Goal: Obtain resource: Download file/media

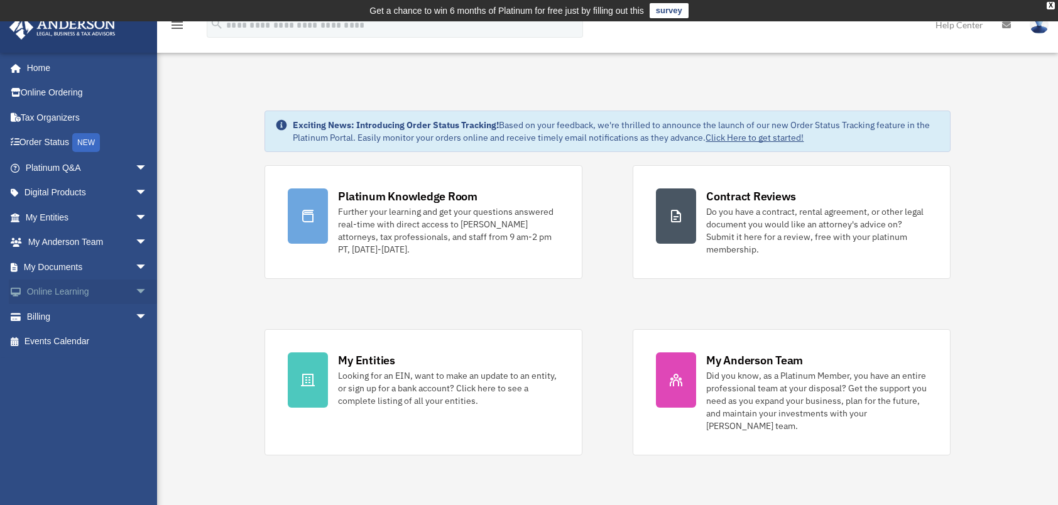
click at [68, 290] on link "Online Learning arrow_drop_down" at bounding box center [88, 292] width 158 height 25
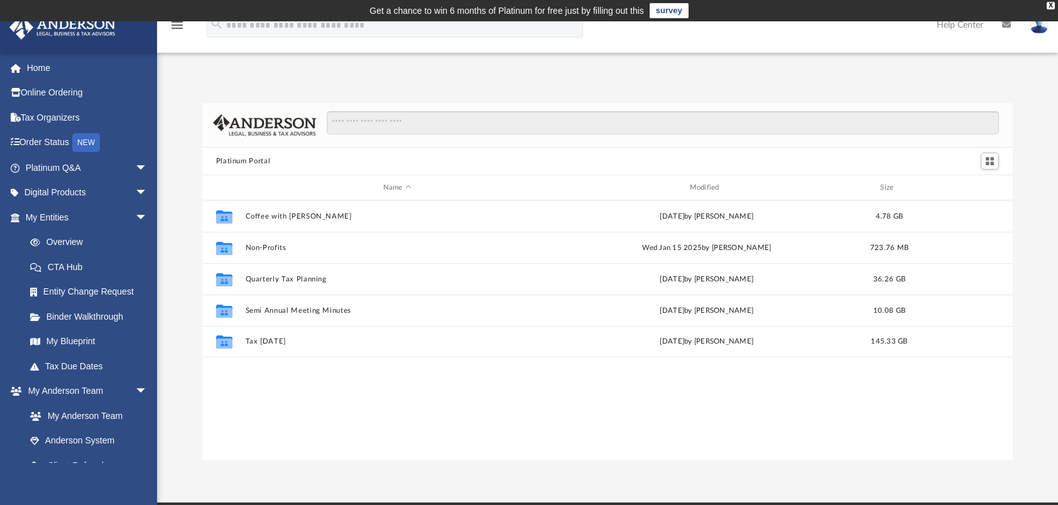
scroll to position [276, 801]
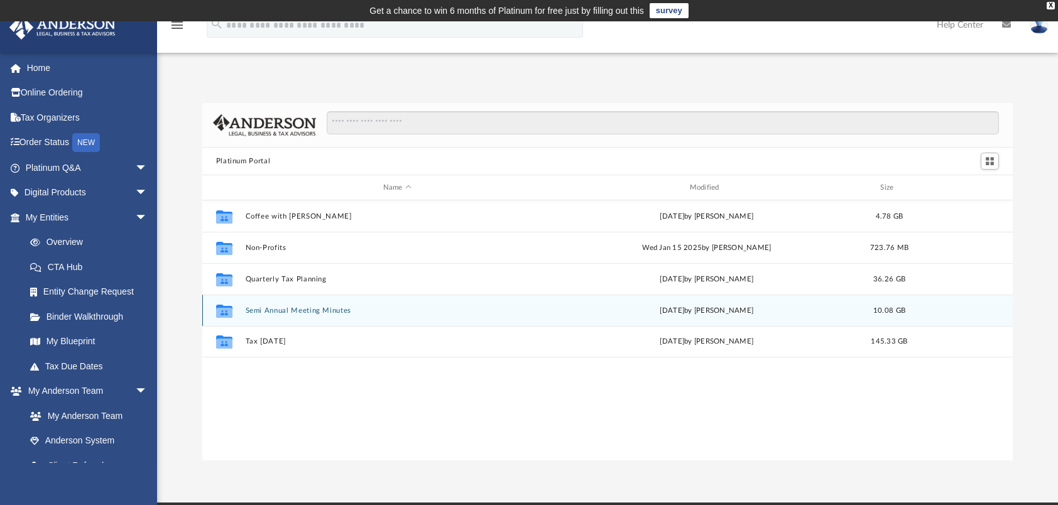
click at [295, 309] on button "Semi Annual Meeting Minutes" at bounding box center [397, 311] width 304 height 8
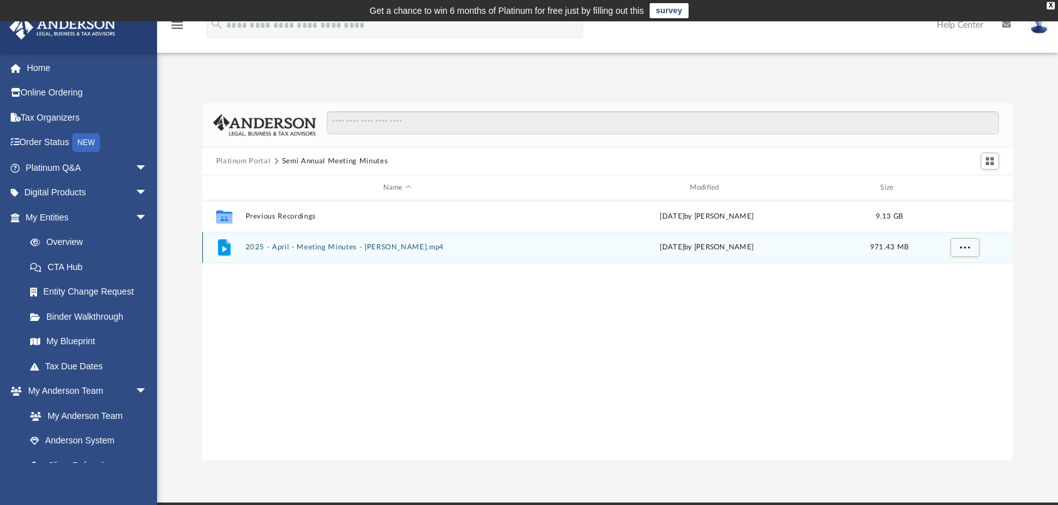
click at [300, 249] on button "2025 - April - Meeting Minutes - EJ McCaffrey.mp4" at bounding box center [397, 247] width 304 height 8
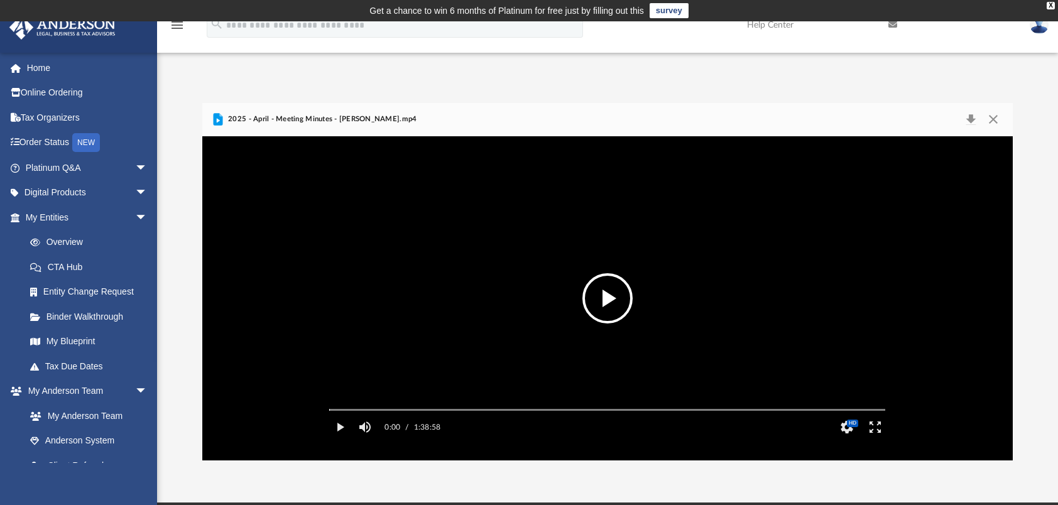
click at [605, 294] on button "File preview" at bounding box center [608, 298] width 50 height 50
click at [375, 437] on button "Mute" at bounding box center [365, 427] width 23 height 25
click at [403, 427] on div "Volume Slider" at bounding box center [407, 427] width 50 height 2
click at [393, 431] on div "Volume Slider" at bounding box center [407, 426] width 50 height 10
click at [400, 440] on label "0:13" at bounding box center [393, 427] width 16 height 25
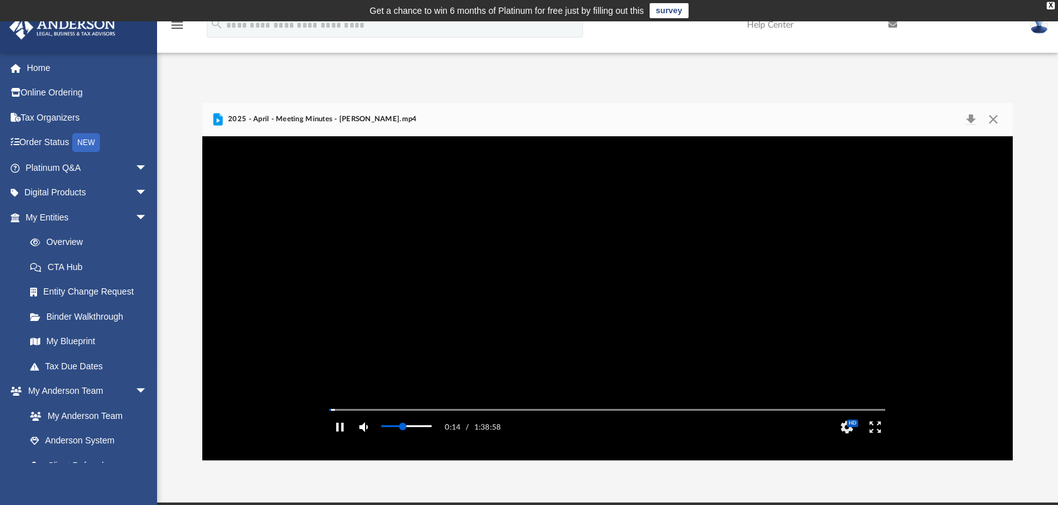
click at [367, 440] on button "Mute" at bounding box center [365, 427] width 23 height 25
click at [367, 440] on button "Unmute" at bounding box center [365, 427] width 23 height 25
click at [395, 427] on div "Volume Slider" at bounding box center [407, 427] width 50 height 2
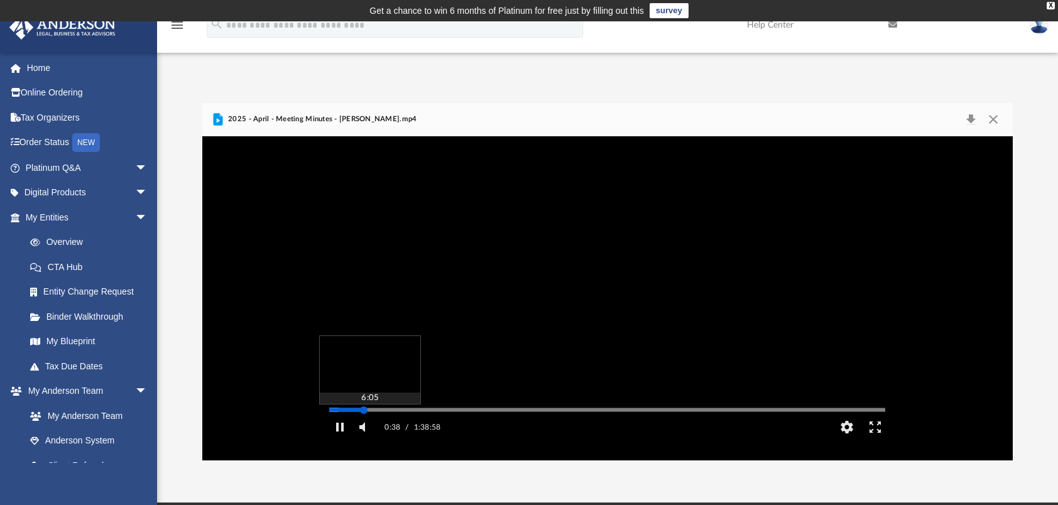
click at [364, 427] on div "Autoplay Disabled Speed Normal Quality Auto Subtitles/CC Off Audio Autoplay Dis…" at bounding box center [607, 298] width 811 height 324
click at [349, 427] on div "Autoplay Disabled Speed Normal Quality Auto Subtitles/CC Off Audio Autoplay Dis…" at bounding box center [607, 298] width 811 height 324
click at [343, 430] on div "Autoplay Disabled Speed Normal Quality Auto Subtitles/CC Off Audio Autoplay Dis…" at bounding box center [607, 298] width 811 height 324
click at [354, 429] on div "Autoplay Disabled Speed Normal Quality Auto Subtitles/CC Off Audio Autoplay Dis…" at bounding box center [607, 298] width 811 height 324
click at [361, 427] on div "Autoplay Disabled Speed Normal Quality Auto Subtitles/CC Off Audio Autoplay Dis…" at bounding box center [607, 298] width 811 height 324
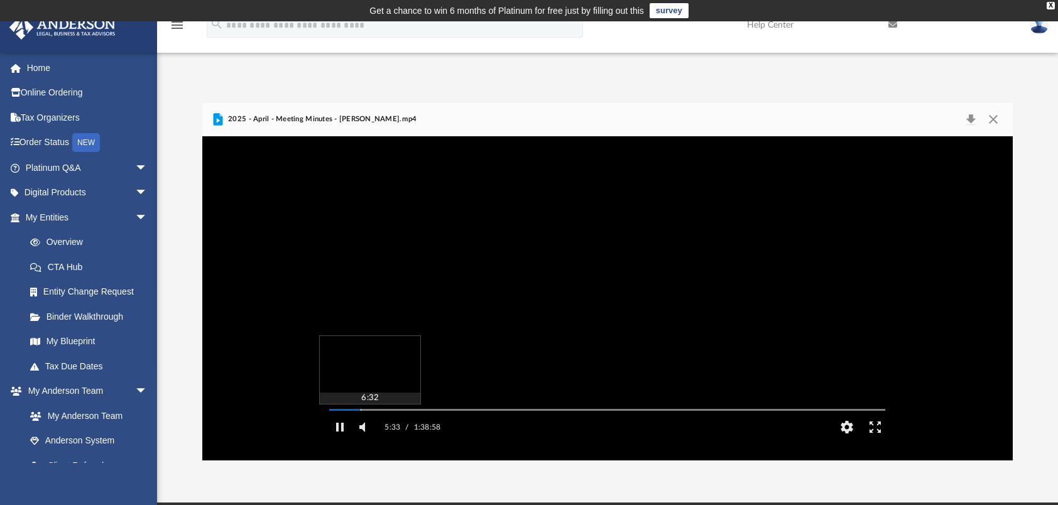
click at [367, 427] on div "Autoplay Disabled Speed Normal Quality Auto Subtitles/CC Off Audio Autoplay Dis…" at bounding box center [607, 298] width 811 height 324
click at [972, 118] on button "Download" at bounding box center [971, 120] width 23 height 18
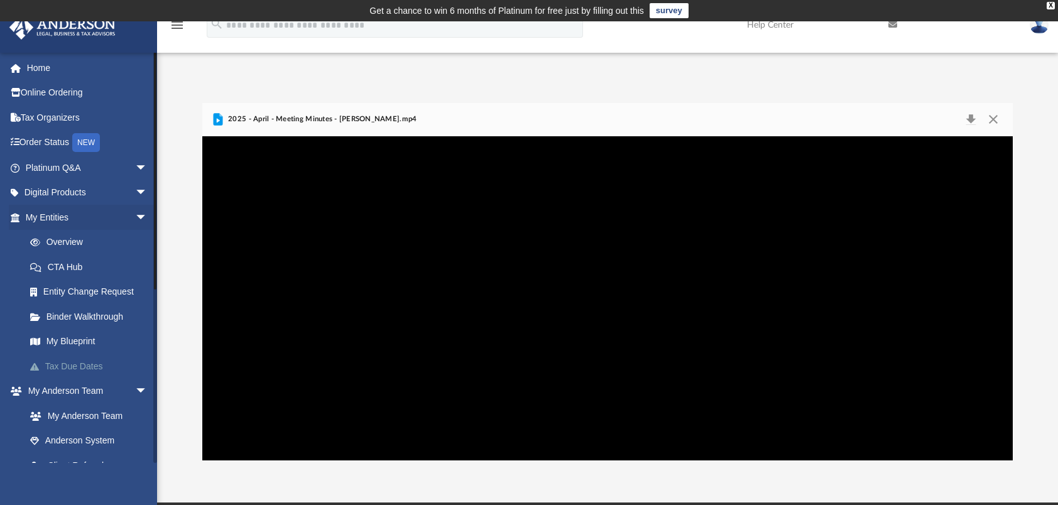
click at [83, 362] on link "Tax Due Dates" at bounding box center [92, 366] width 149 height 25
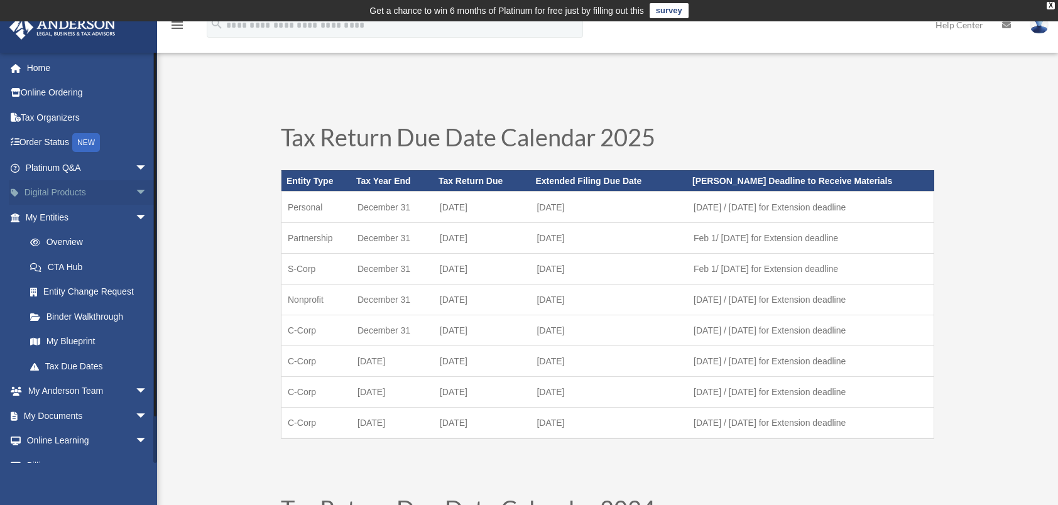
click at [83, 194] on link "Digital Products arrow_drop_down" at bounding box center [88, 192] width 158 height 25
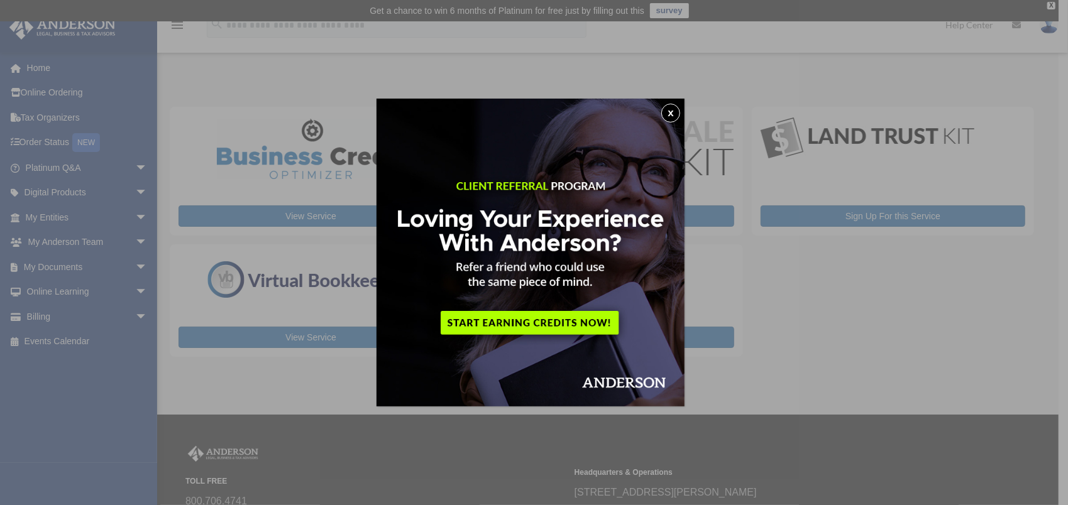
click at [671, 109] on button "x" at bounding box center [670, 113] width 19 height 19
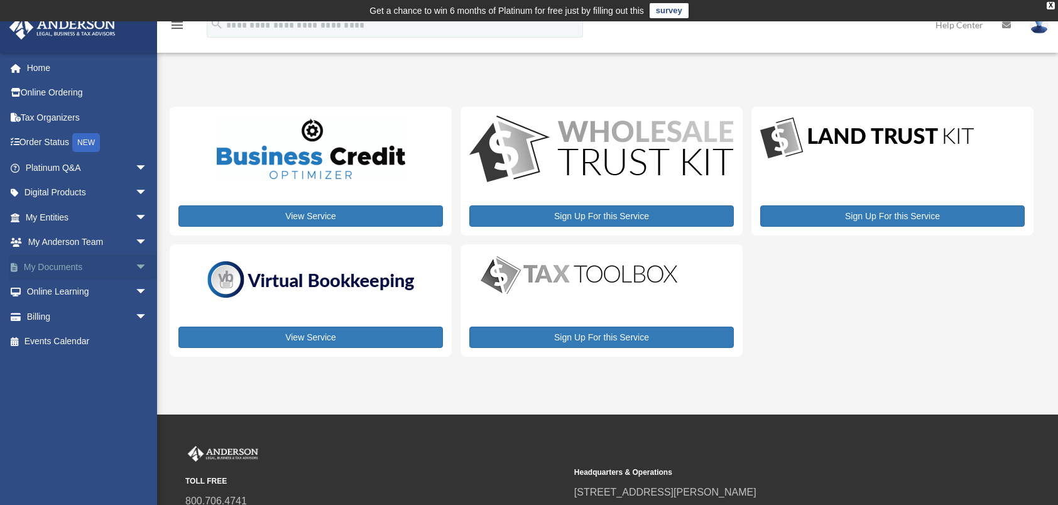
scroll to position [63, 0]
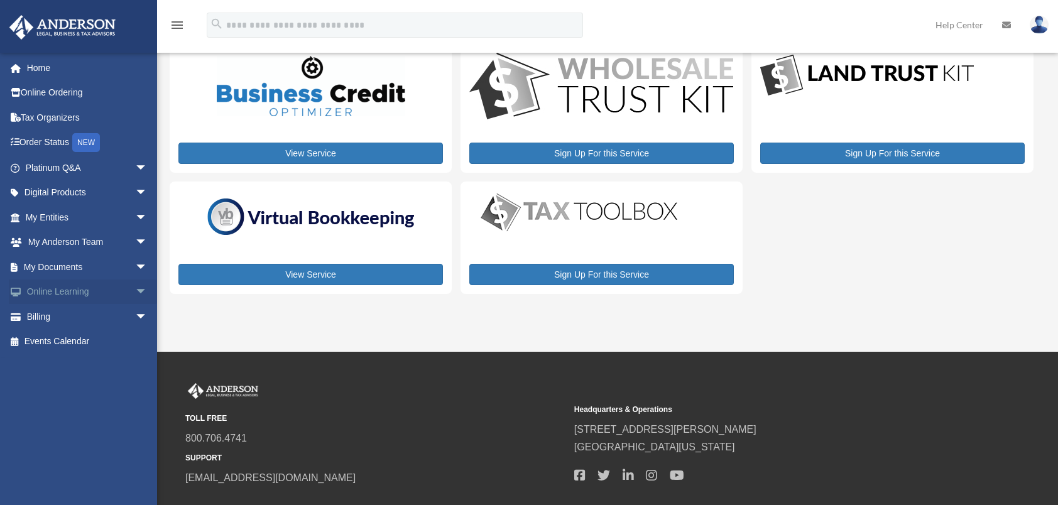
click at [85, 295] on link "Online Learning arrow_drop_down" at bounding box center [88, 292] width 158 height 25
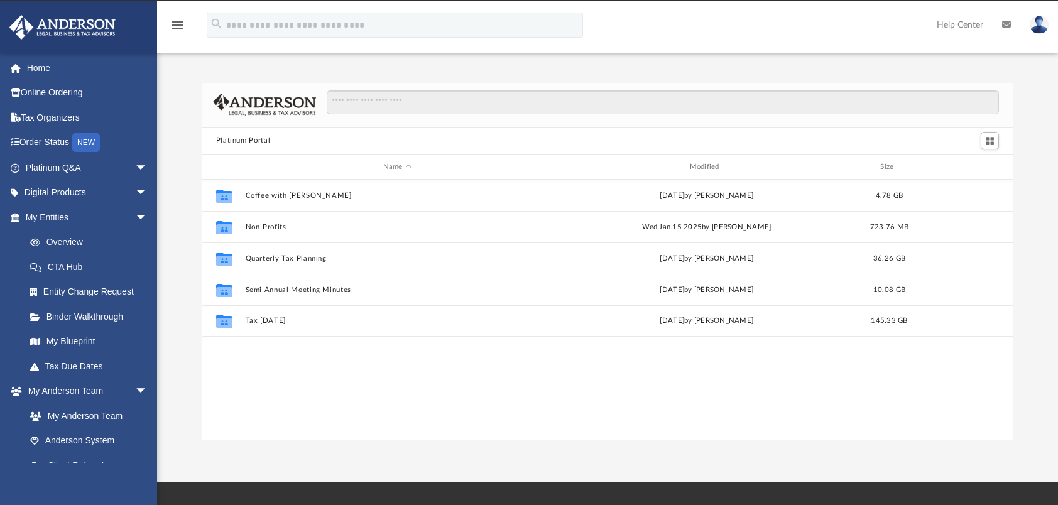
scroll to position [276, 801]
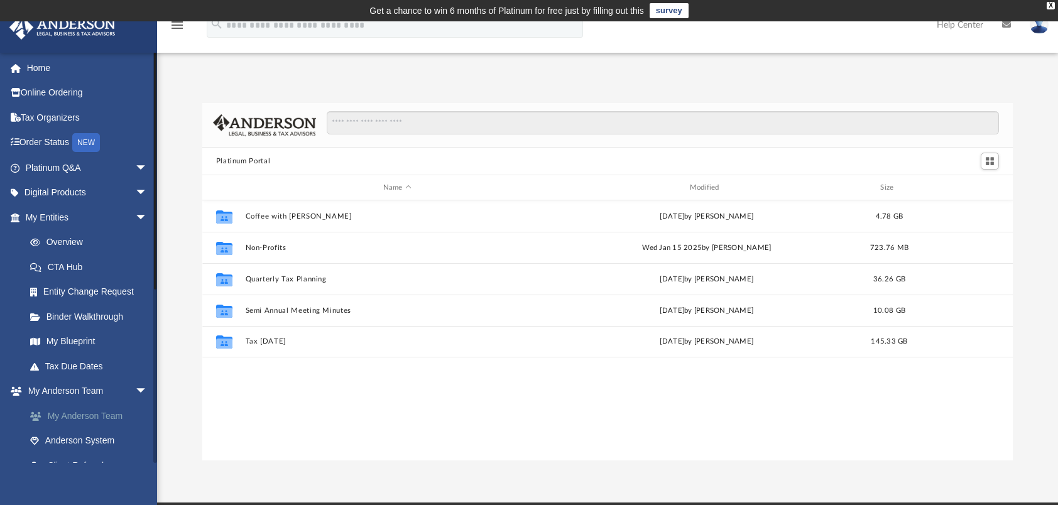
click at [97, 414] on link "My Anderson Team" at bounding box center [92, 416] width 149 height 25
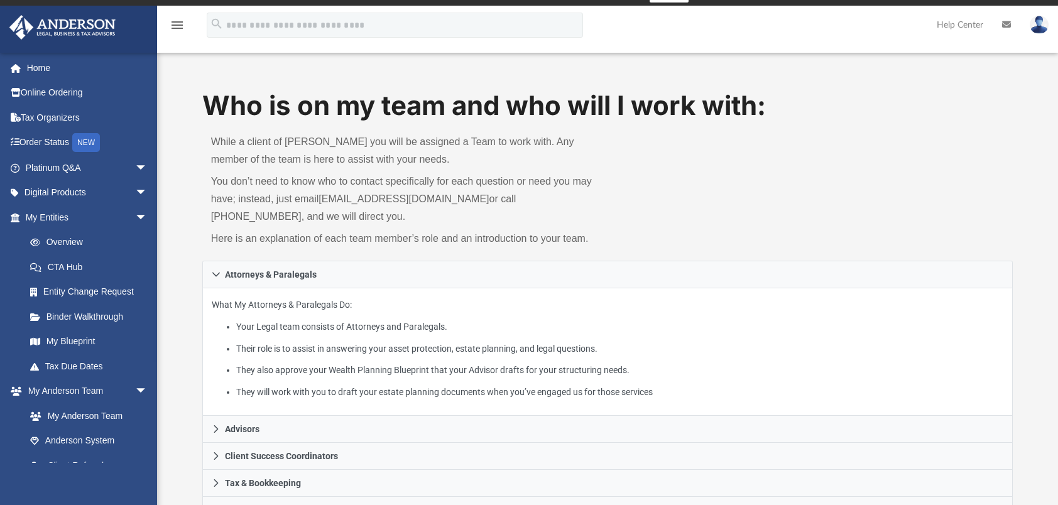
scroll to position [251, 0]
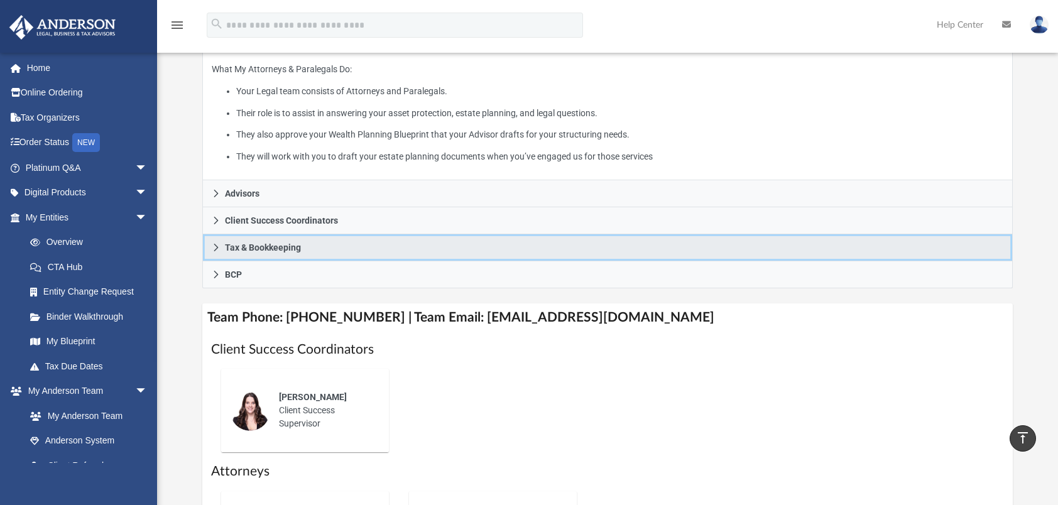
click at [214, 243] on icon at bounding box center [216, 247] width 9 height 9
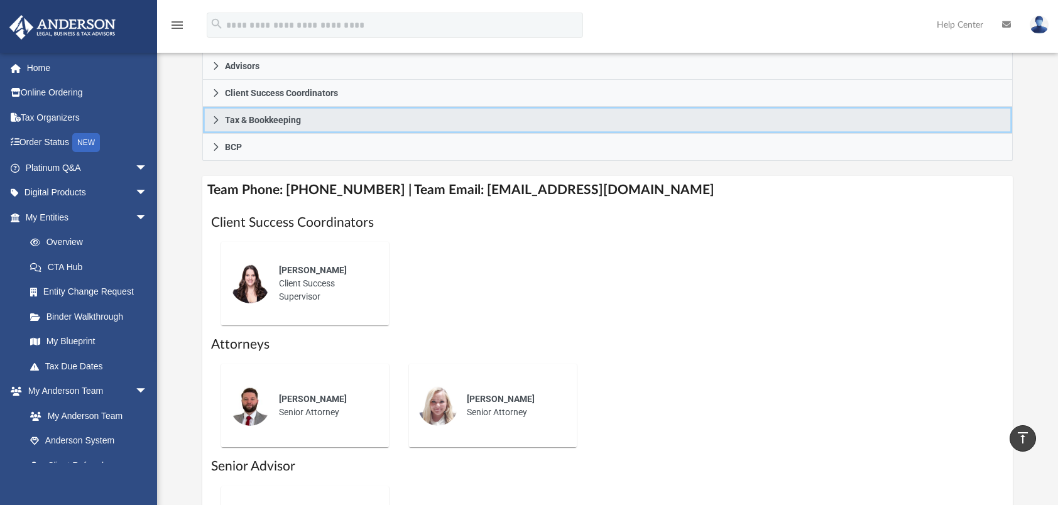
click at [217, 116] on icon at bounding box center [216, 120] width 9 height 9
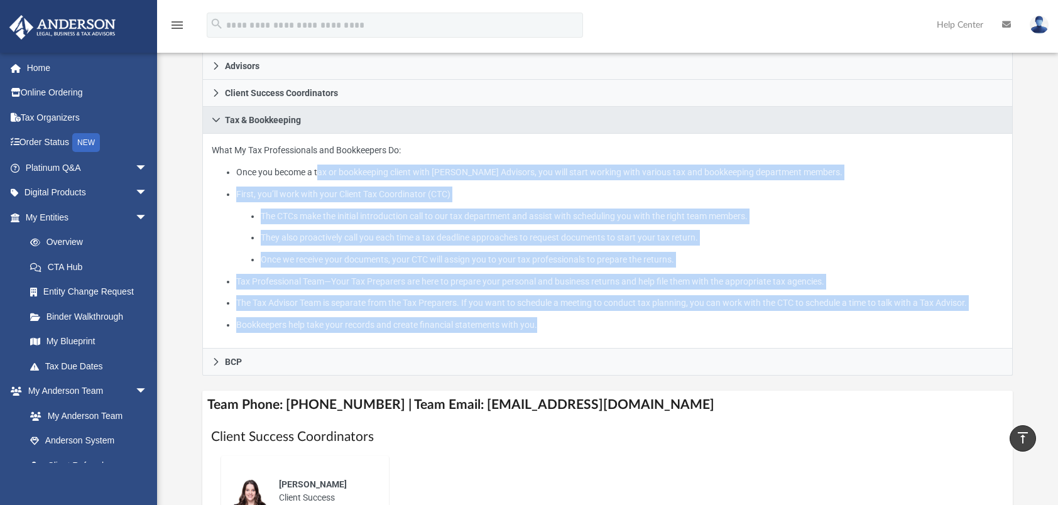
drag, startPoint x: 318, startPoint y: 171, endPoint x: 855, endPoint y: 317, distance: 556.2
click at [855, 317] on ul "Once you become a tax or bookkeeping client with Anderson Advisors, you will st…" at bounding box center [608, 249] width 793 height 168
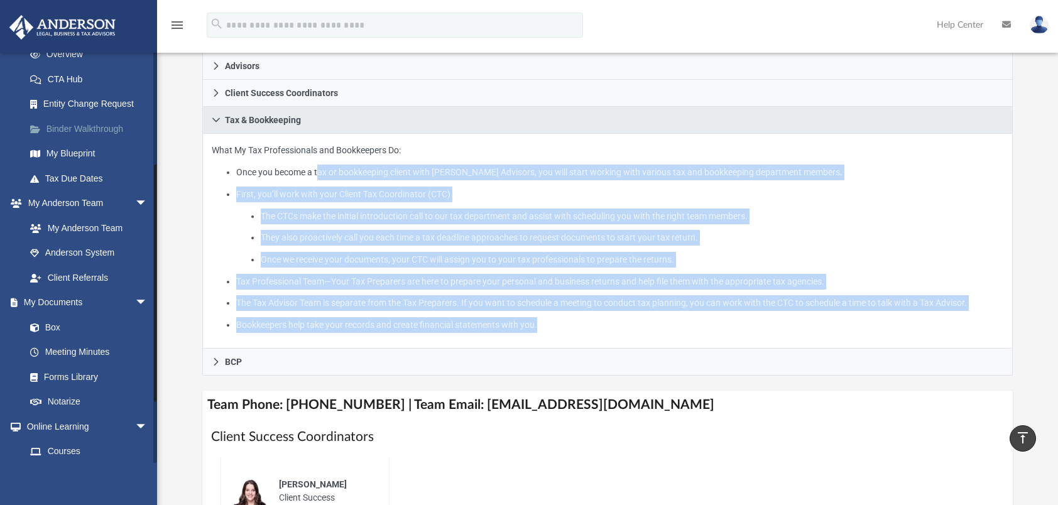
scroll to position [189, 0]
click at [85, 351] on link "Meeting Minutes" at bounding box center [92, 351] width 149 height 25
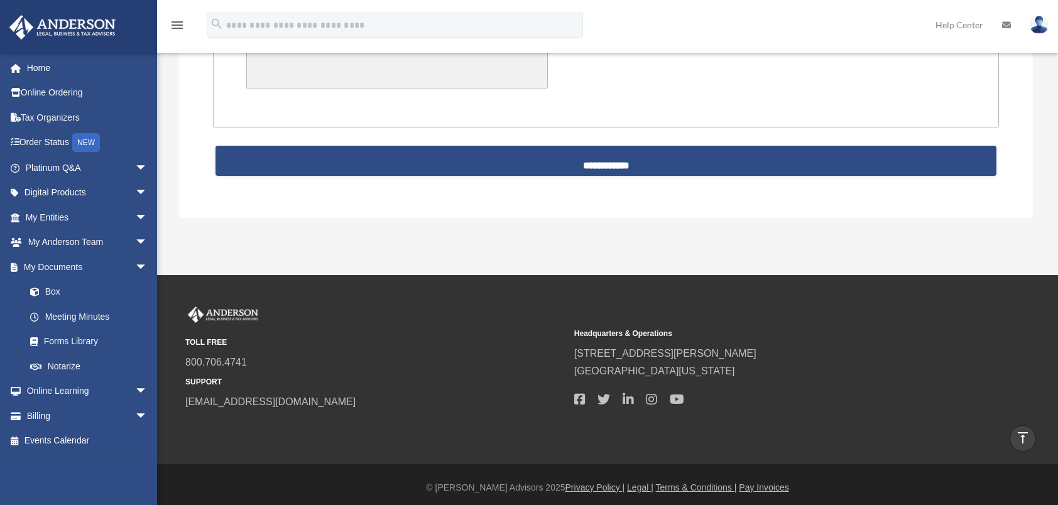
scroll to position [2860, 0]
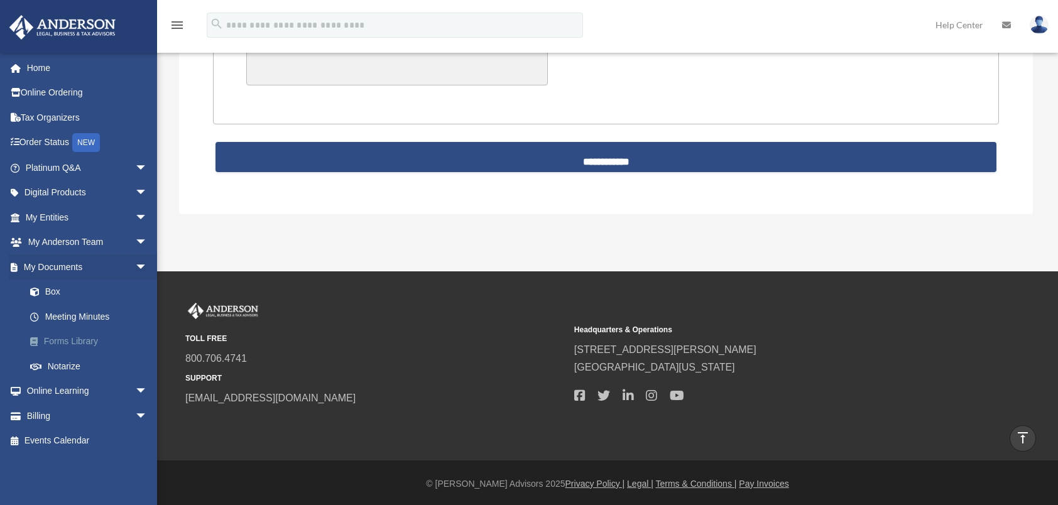
click at [72, 338] on link "Forms Library" at bounding box center [92, 341] width 149 height 25
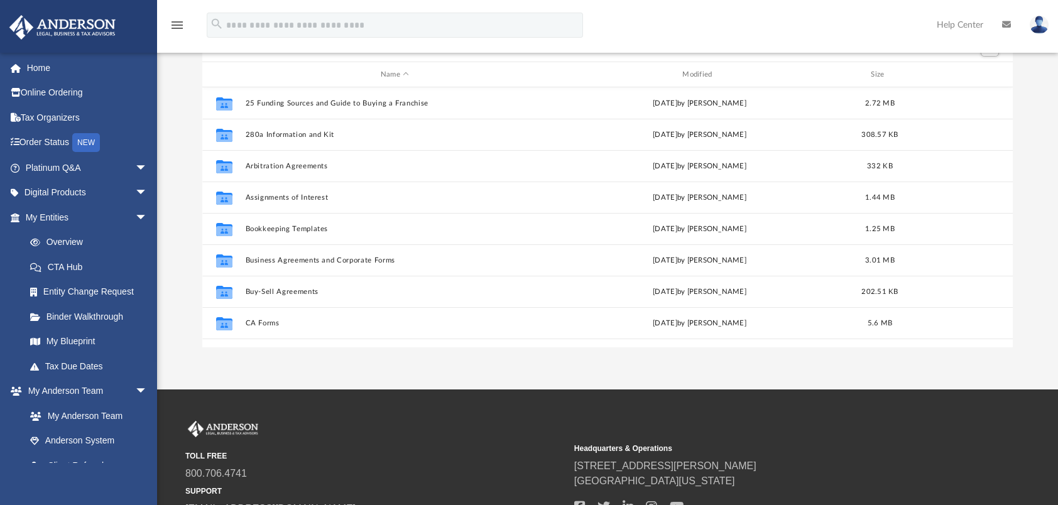
scroll to position [126, 0]
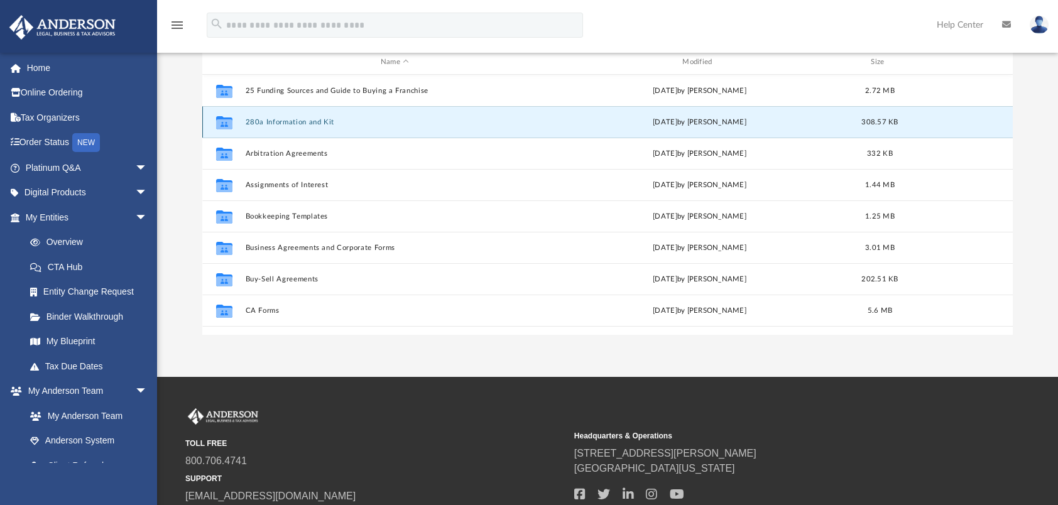
click at [309, 120] on button "280a Information and Kit" at bounding box center [394, 122] width 299 height 8
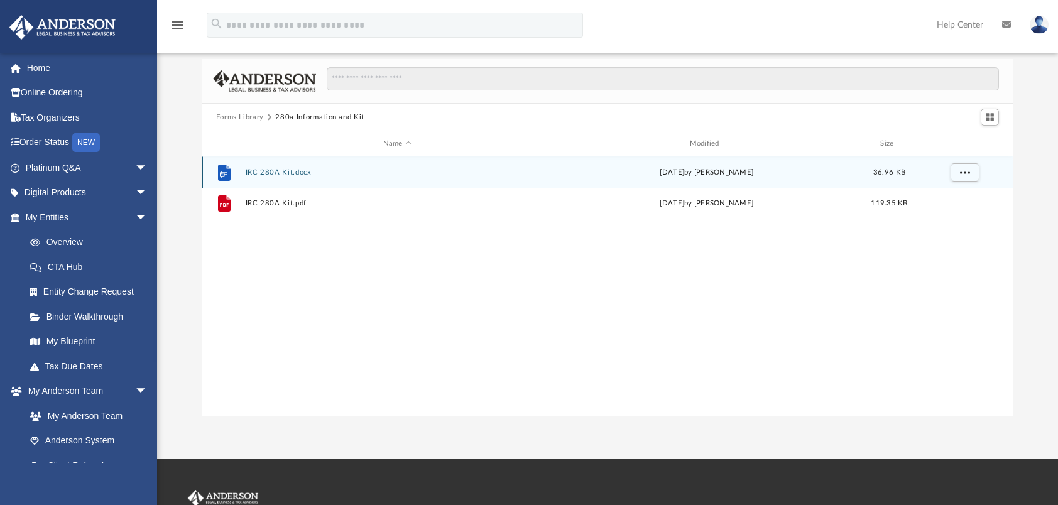
scroll to position [0, 0]
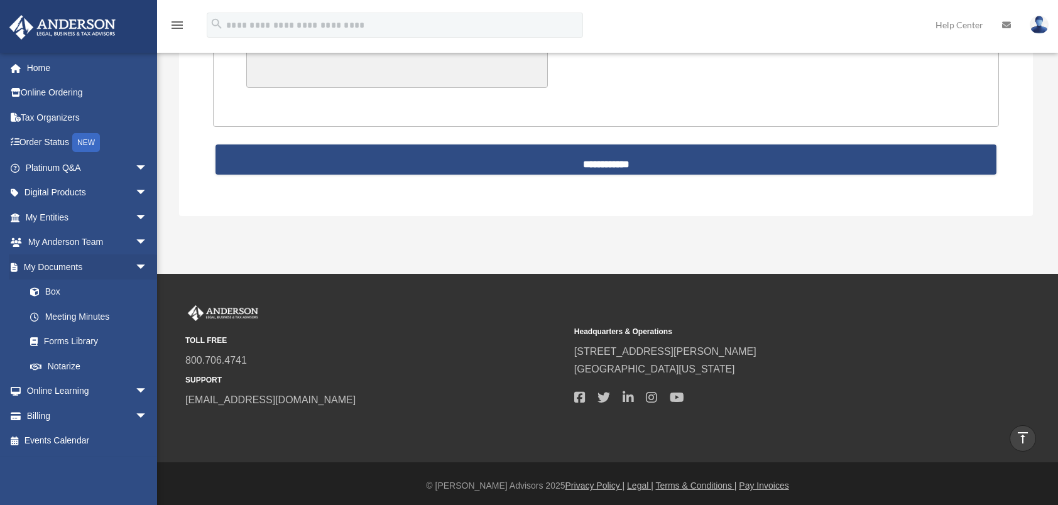
scroll to position [2860, 0]
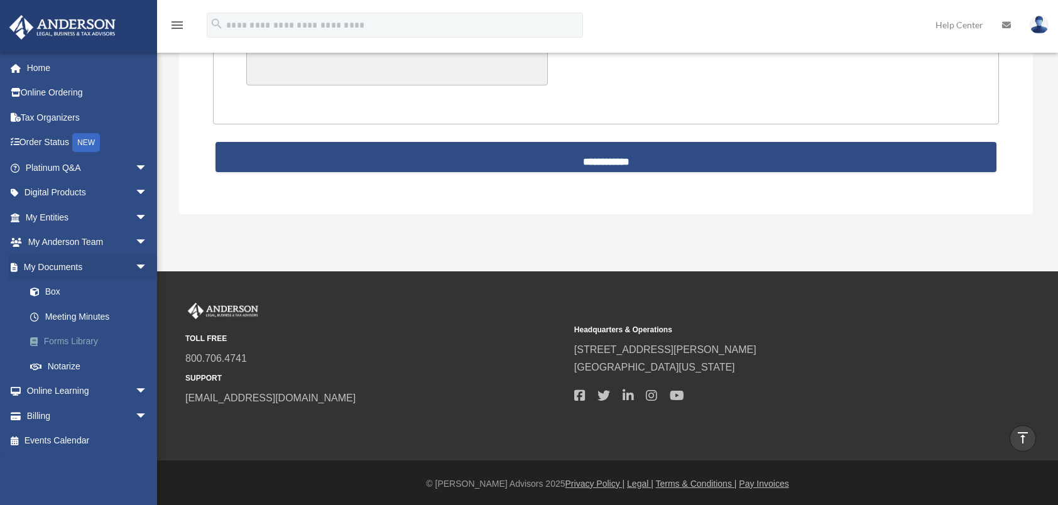
click at [87, 340] on link "Forms Library" at bounding box center [92, 341] width 149 height 25
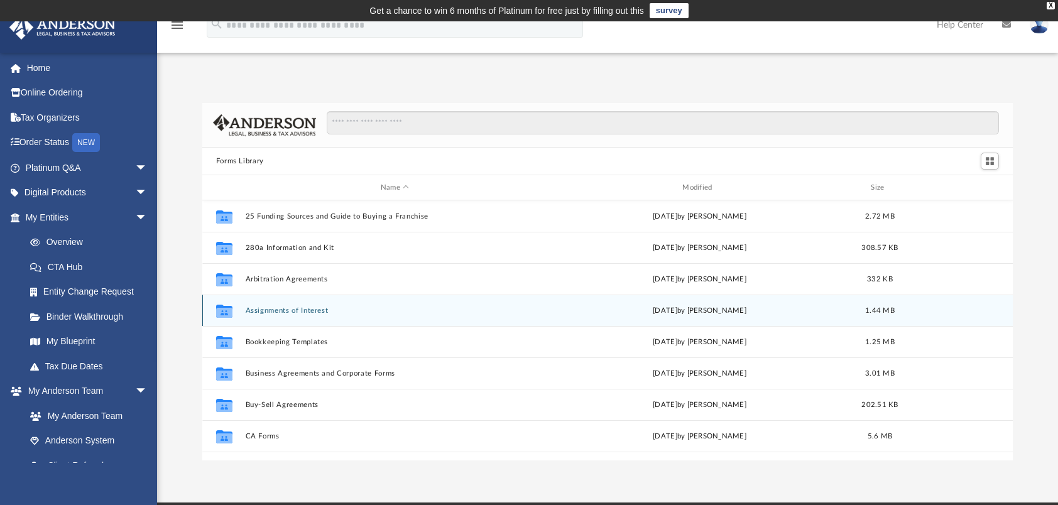
click at [318, 311] on button "Assignments of Interest" at bounding box center [394, 311] width 299 height 8
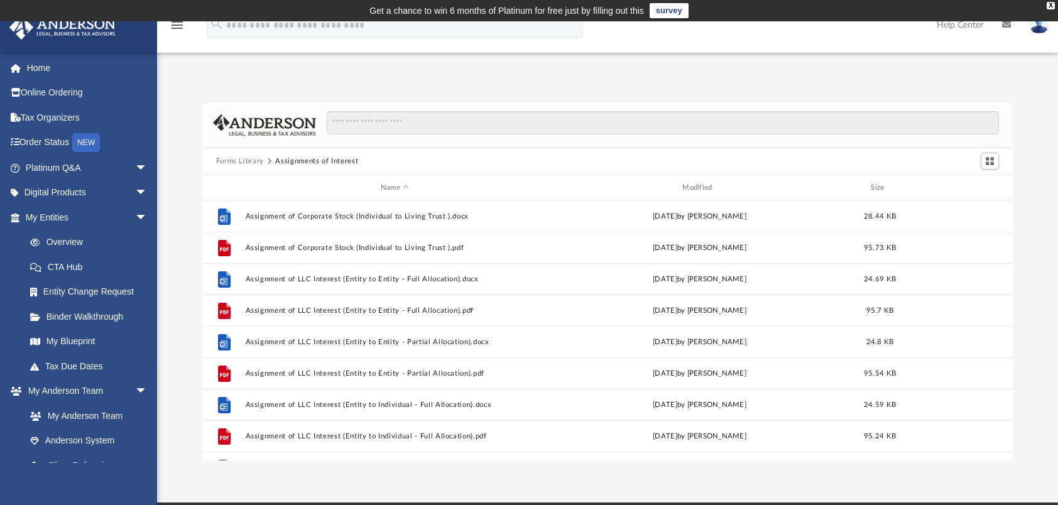
click at [245, 160] on button "Forms Library" at bounding box center [240, 161] width 48 height 11
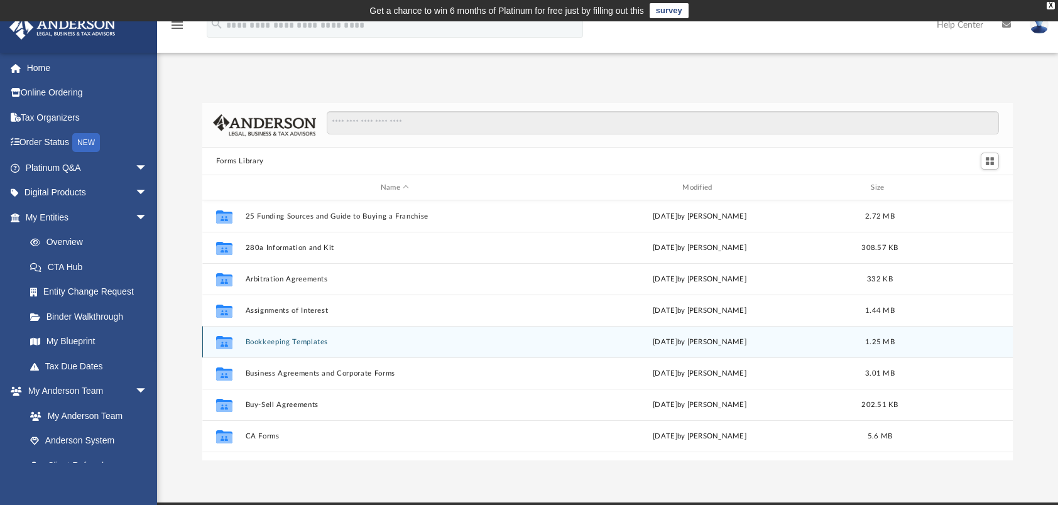
click at [293, 339] on button "Bookkeeping Templates" at bounding box center [394, 342] width 299 height 8
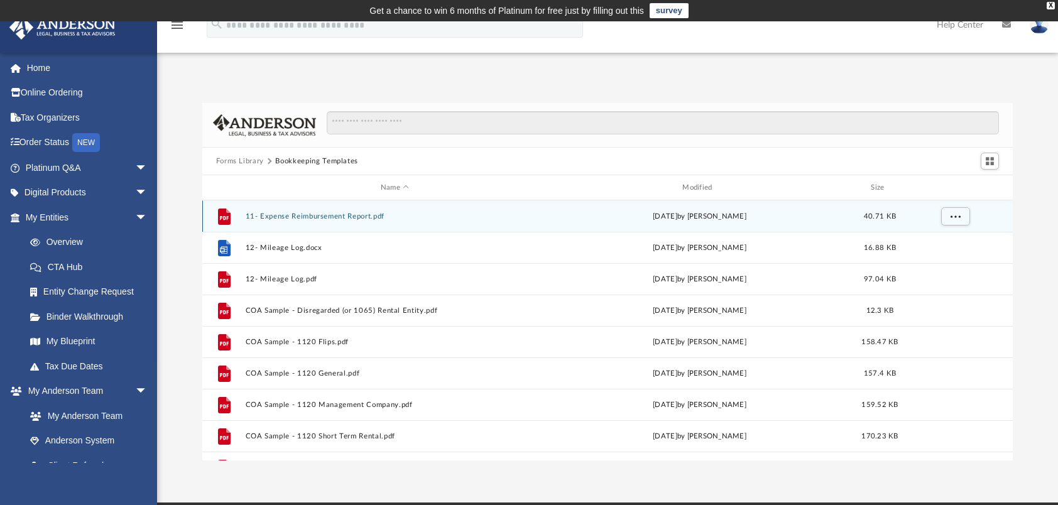
click at [316, 213] on button "11- Expense Reimbursement Report.pdf" at bounding box center [394, 216] width 299 height 8
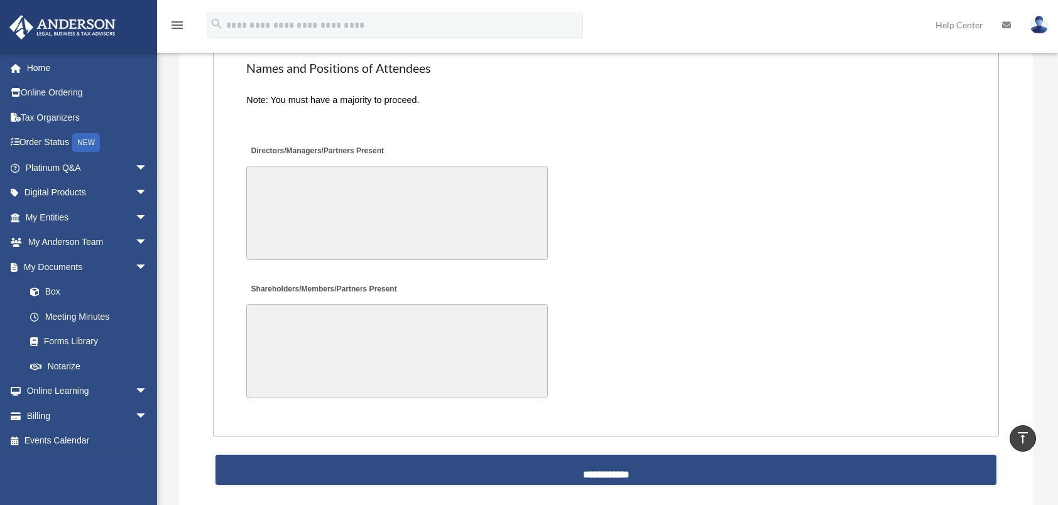
scroll to position [2546, 0]
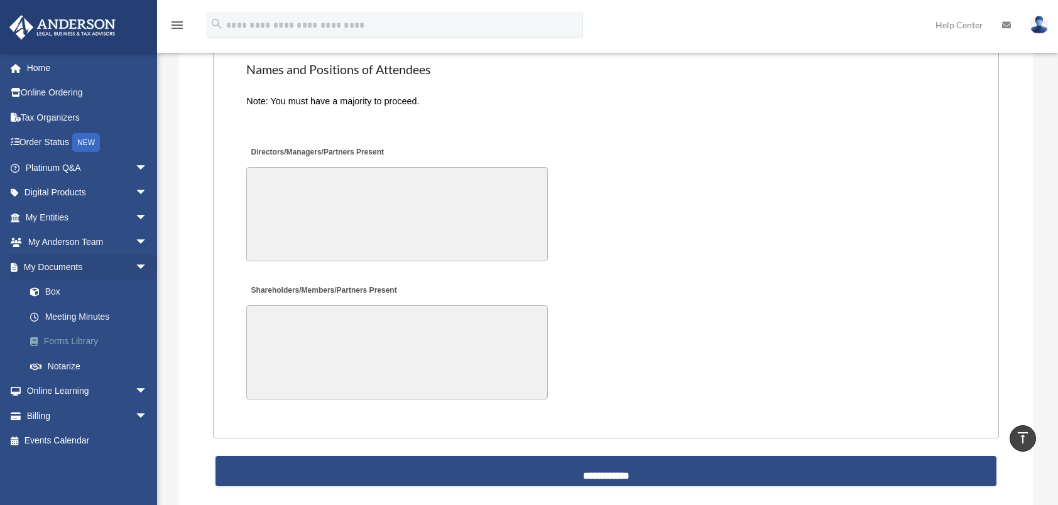
click at [69, 343] on link "Forms Library" at bounding box center [92, 341] width 149 height 25
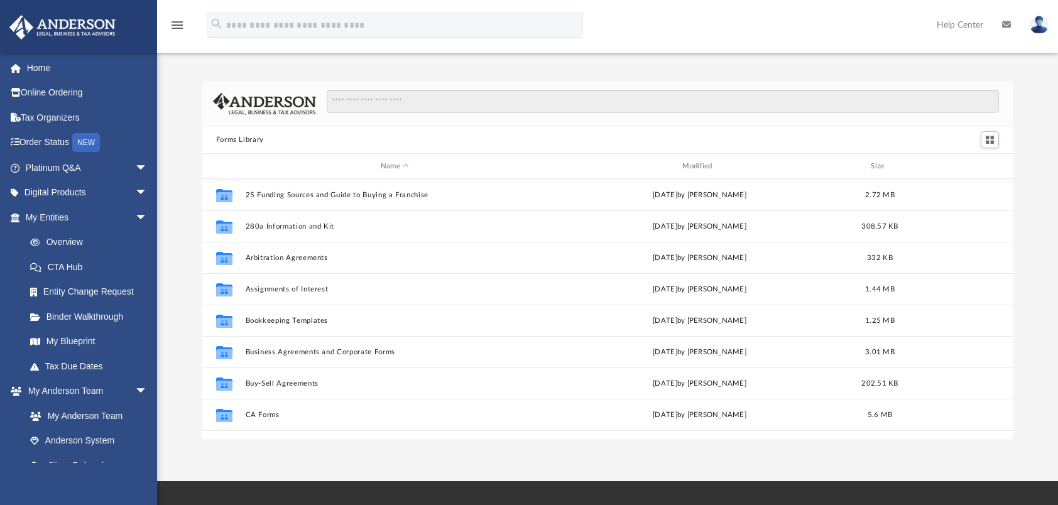
scroll to position [276, 801]
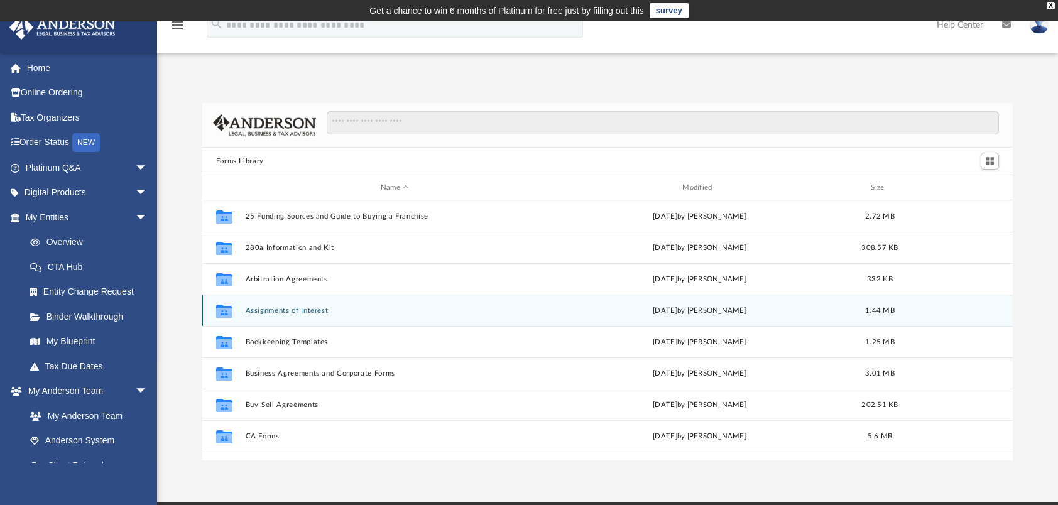
click at [295, 311] on button "Assignments of Interest" at bounding box center [394, 311] width 299 height 8
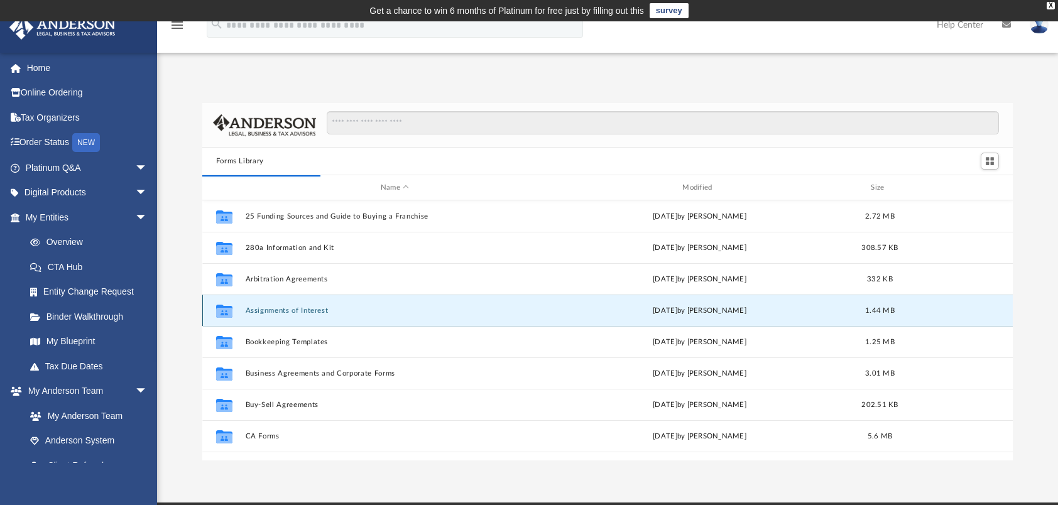
click at [269, 307] on button "Assignments of Interest" at bounding box center [394, 311] width 299 height 8
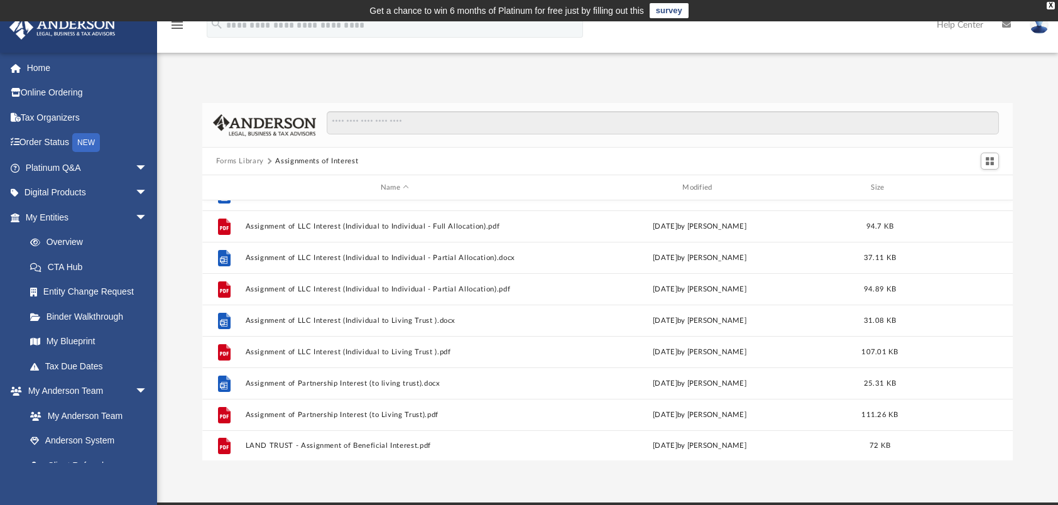
scroll to position [63, 0]
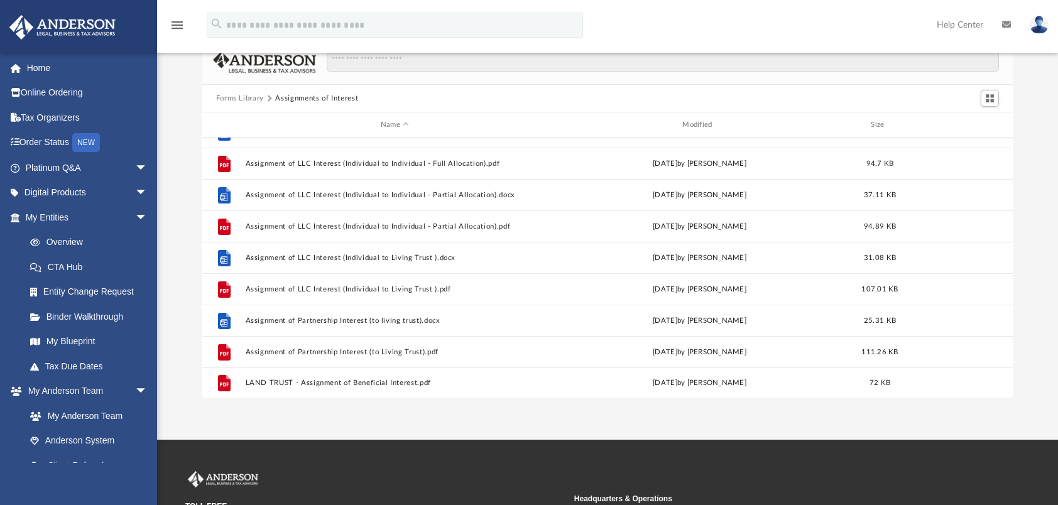
click at [240, 99] on button "Forms Library" at bounding box center [240, 98] width 48 height 11
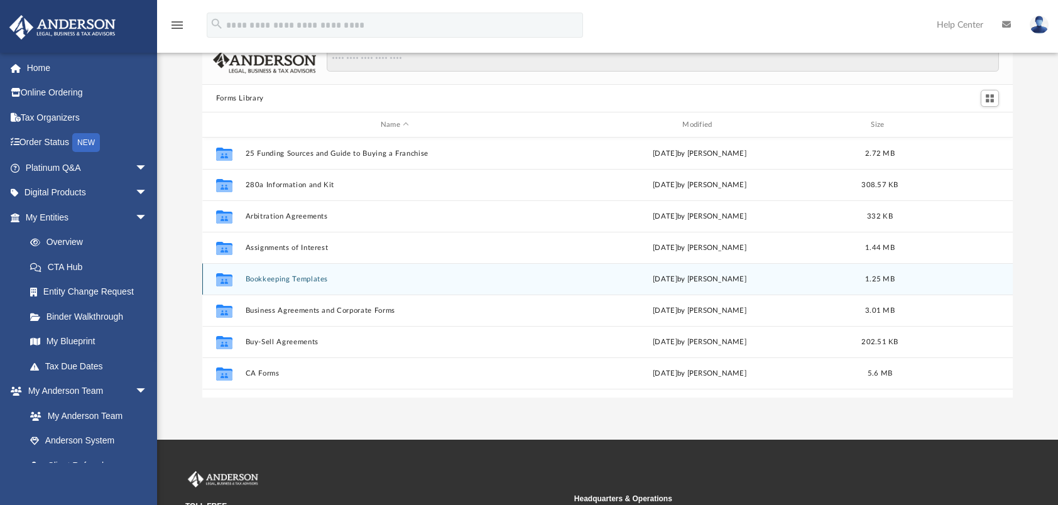
click at [261, 277] on button "Bookkeeping Templates" at bounding box center [394, 279] width 299 height 8
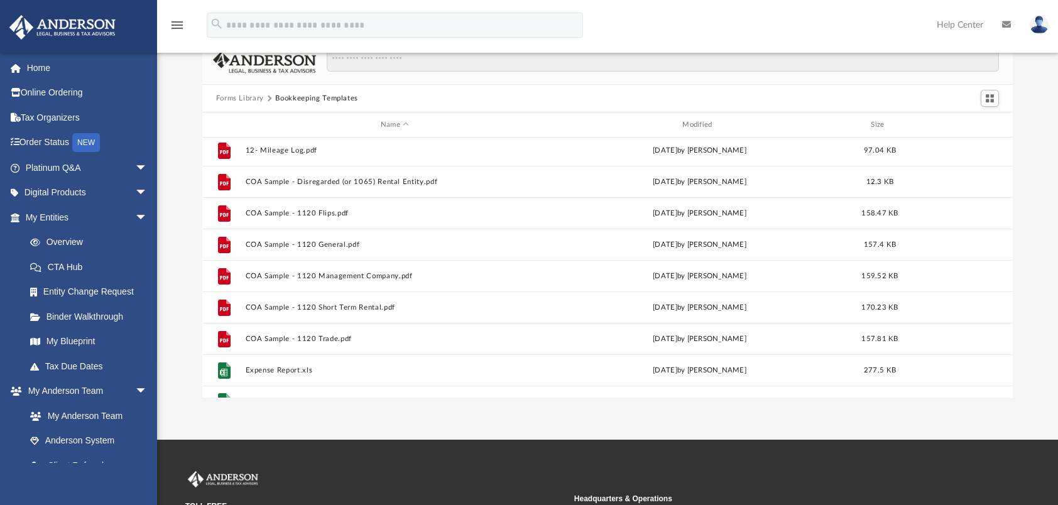
scroll to position [84, 0]
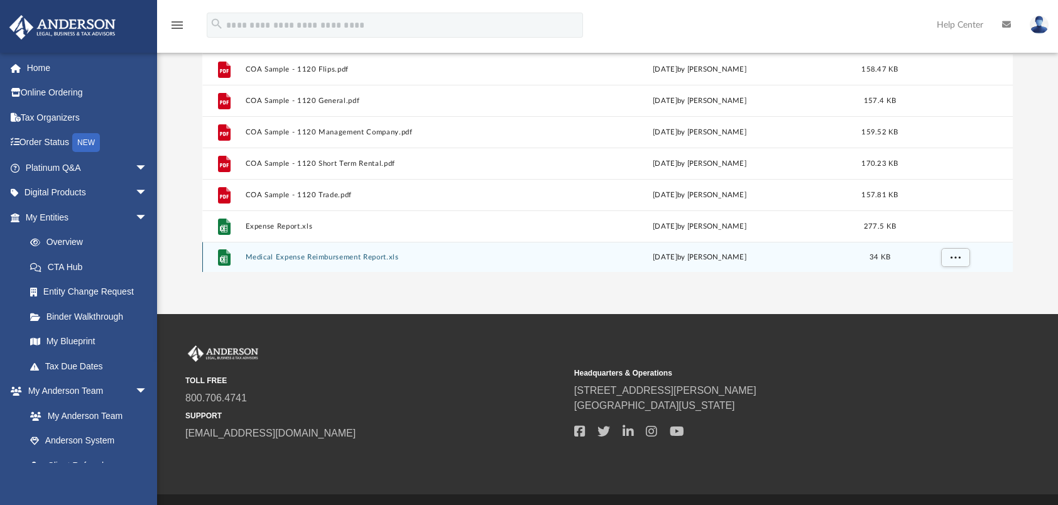
click at [334, 254] on button "Medical Expense Reimbursement Report.xls" at bounding box center [394, 257] width 299 height 8
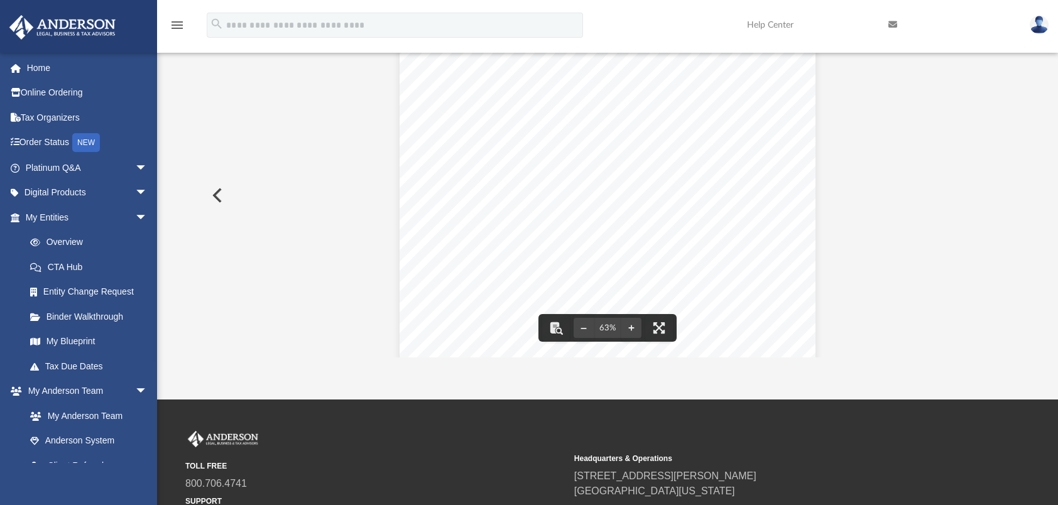
scroll to position [0, 0]
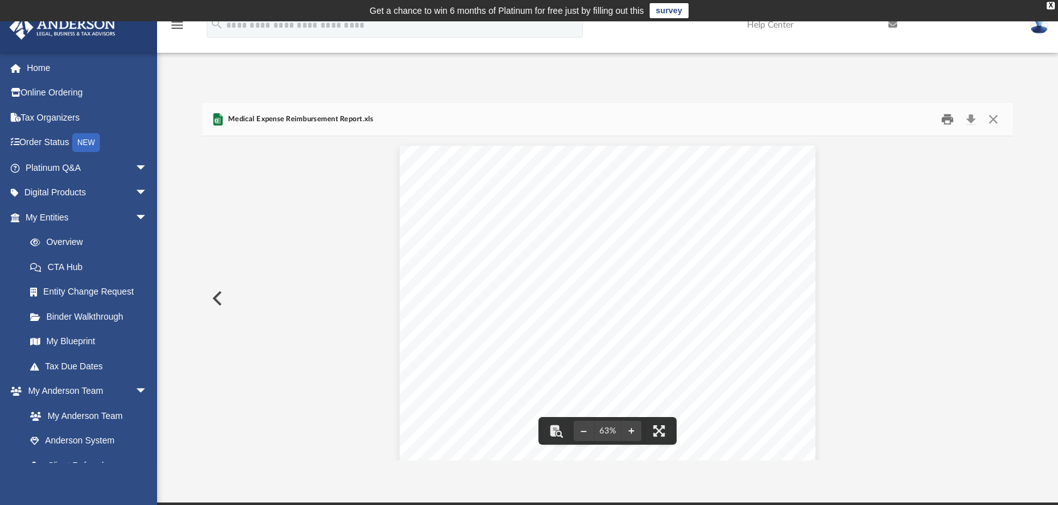
click at [949, 117] on button "Print" at bounding box center [947, 119] width 25 height 19
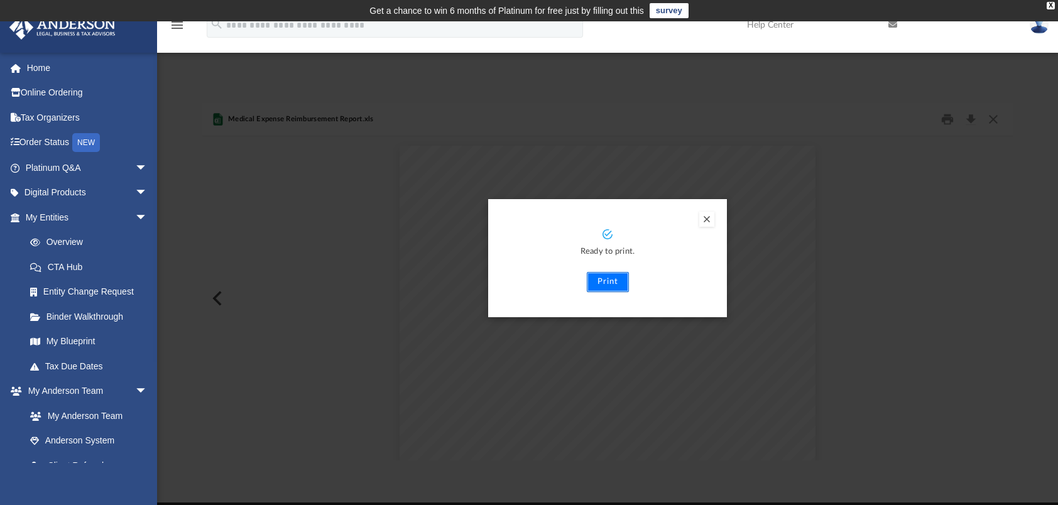
click at [612, 283] on button "Print" at bounding box center [608, 282] width 42 height 20
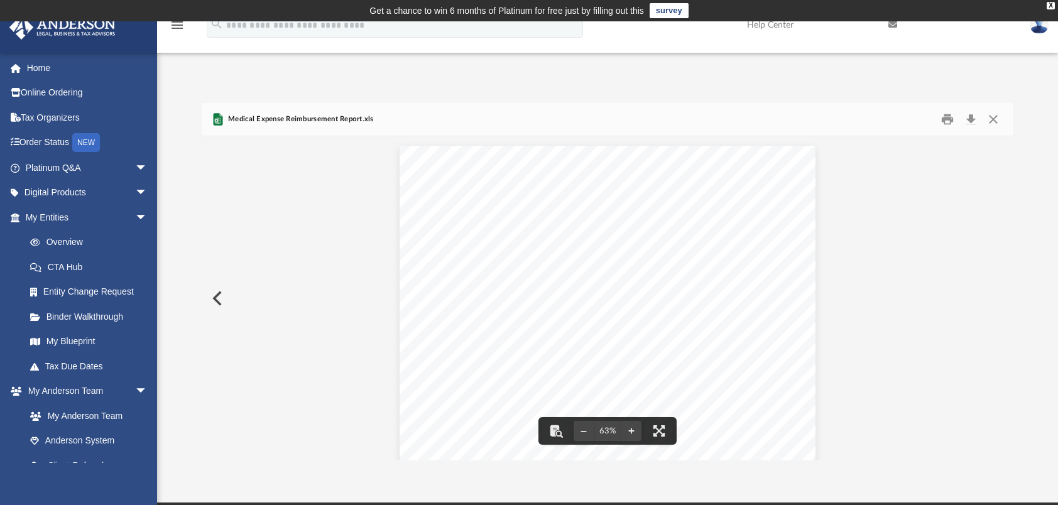
click at [261, 82] on div "Forms Library Bookkeeping Templates Name Modified Size File 12- Mileage Log.doc…" at bounding box center [607, 269] width 901 height 384
click at [1001, 116] on button "Close" at bounding box center [993, 119] width 23 height 19
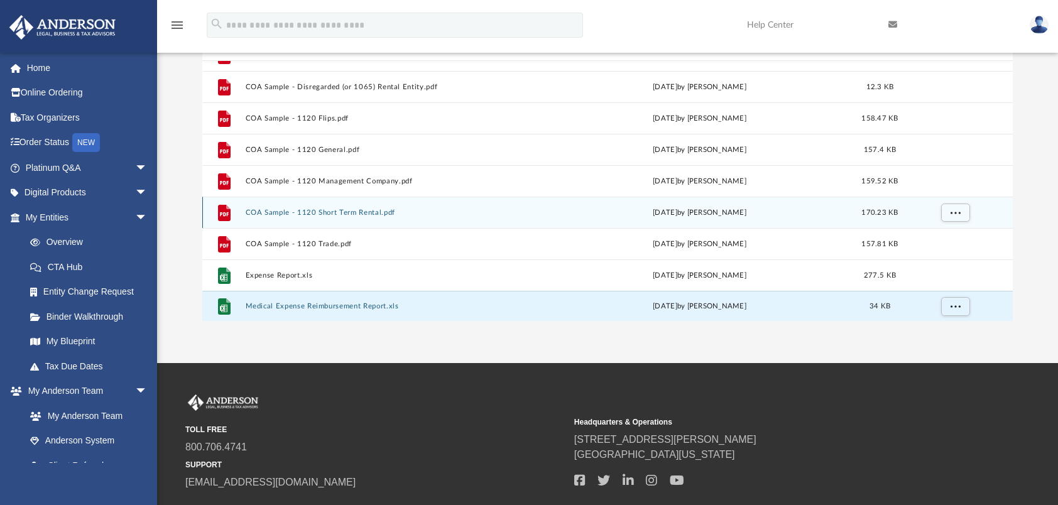
scroll to position [189, 0]
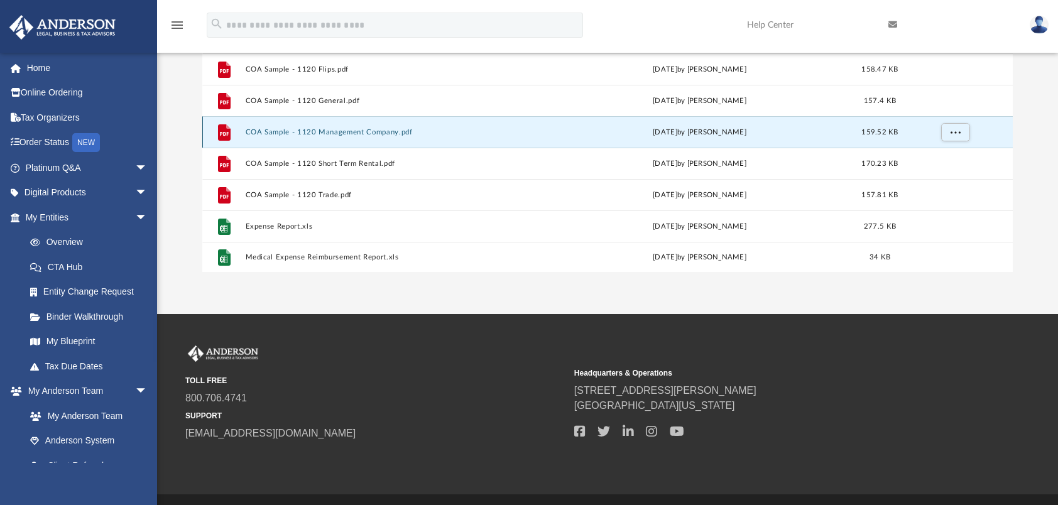
click at [277, 129] on button "COA Sample - 1120 Management Company.pdf" at bounding box center [394, 132] width 299 height 8
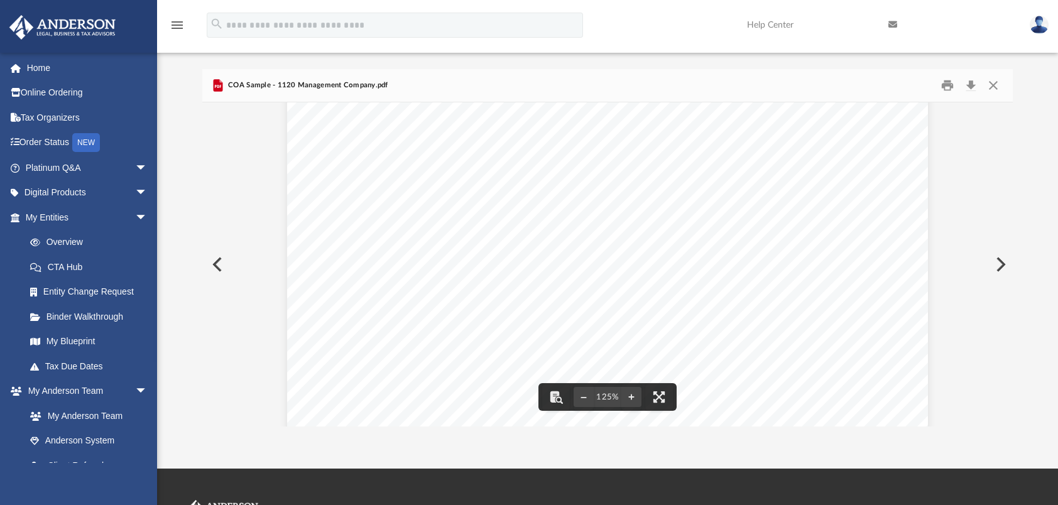
scroll to position [0, 0]
click at [998, 84] on button "Close" at bounding box center [993, 85] width 23 height 19
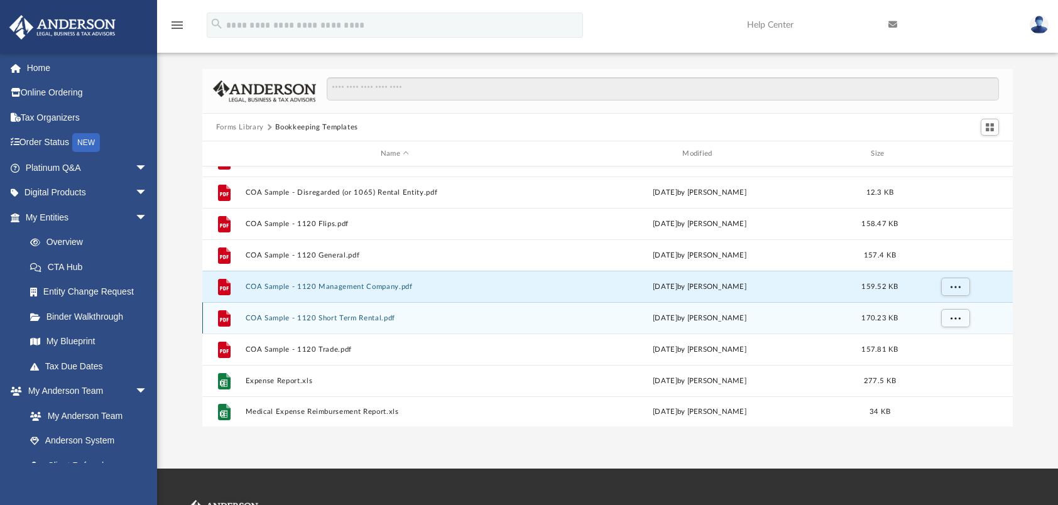
scroll to position [21, 0]
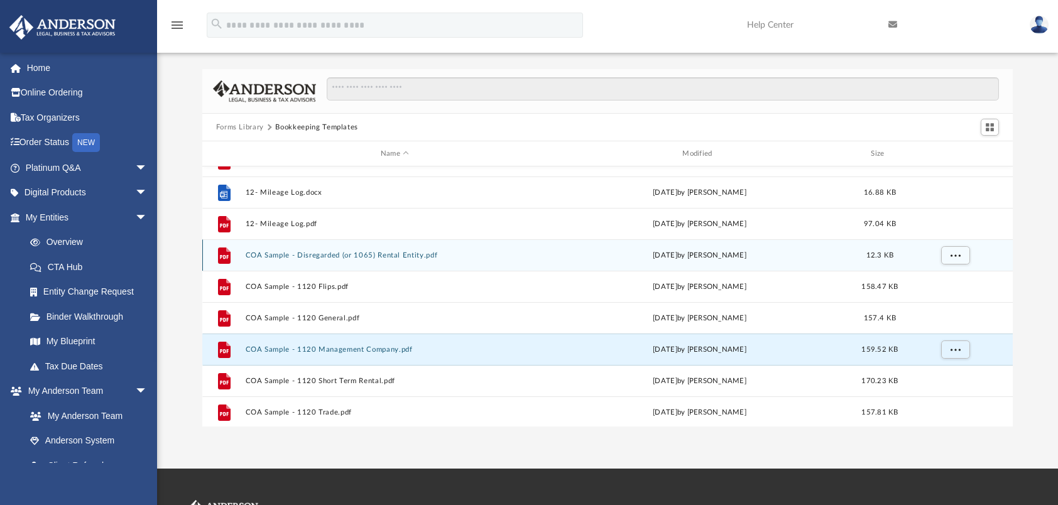
click at [370, 254] on button "COA Sample - Disregarded (or 1065) Rental Entity.pdf" at bounding box center [394, 255] width 299 height 8
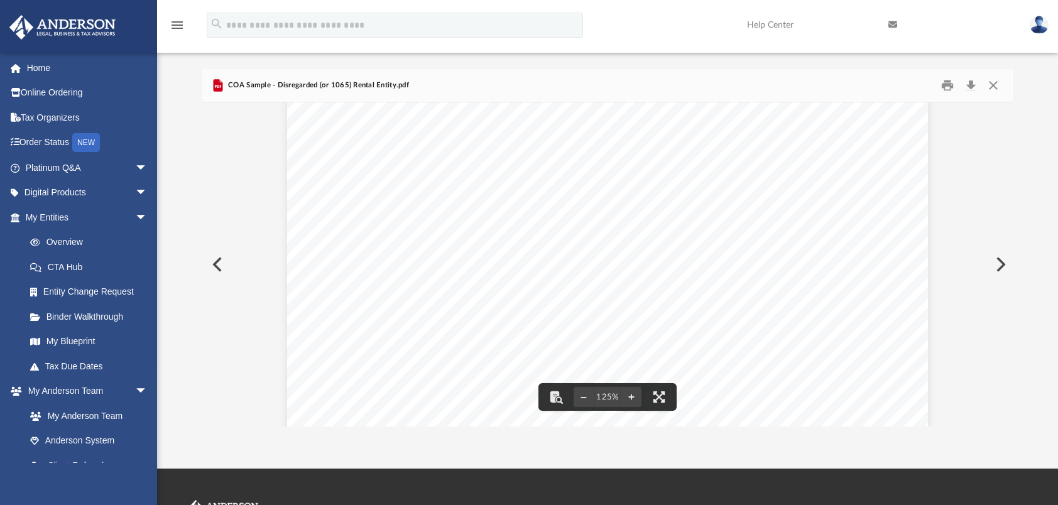
scroll to position [524, 0]
click at [995, 84] on button "Close" at bounding box center [993, 85] width 23 height 19
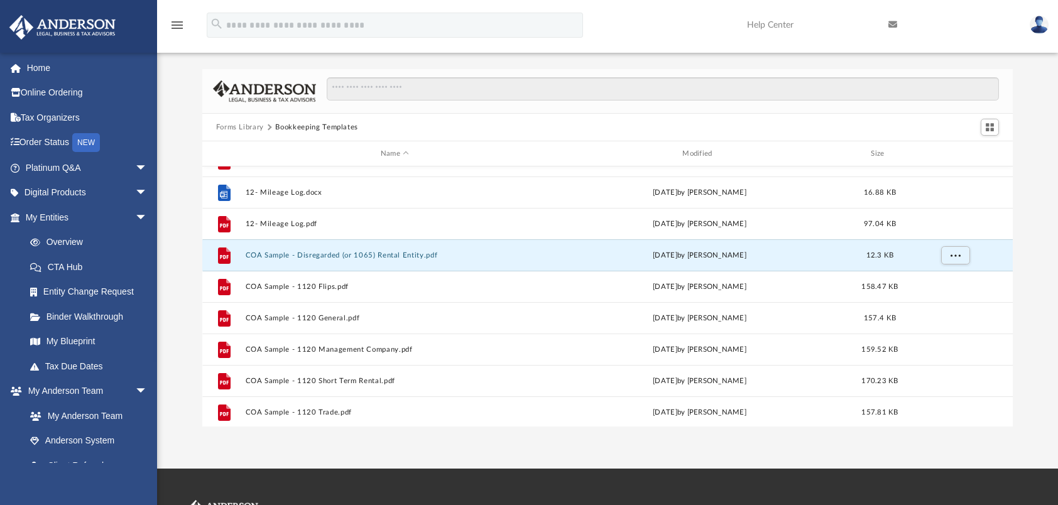
click at [249, 124] on button "Forms Library" at bounding box center [240, 127] width 48 height 11
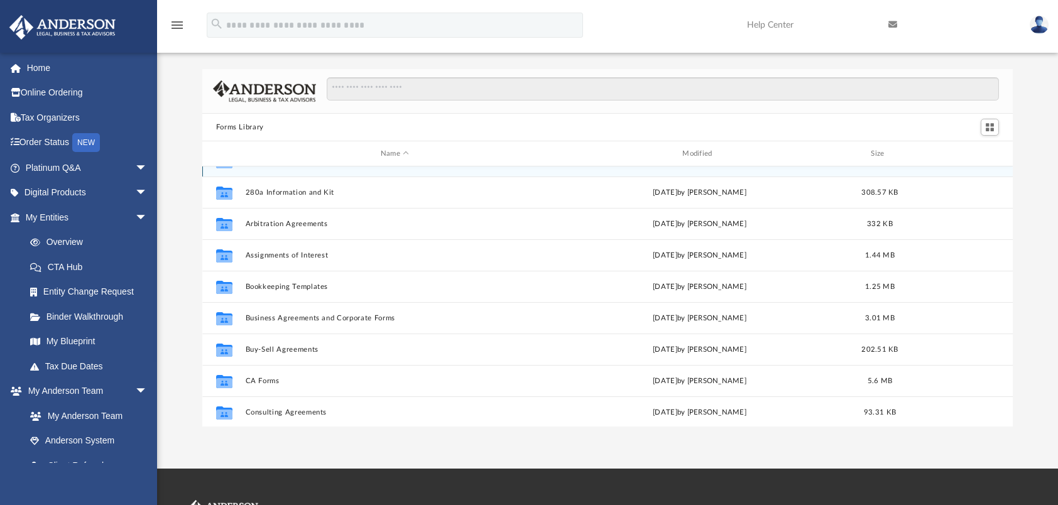
scroll to position [0, 0]
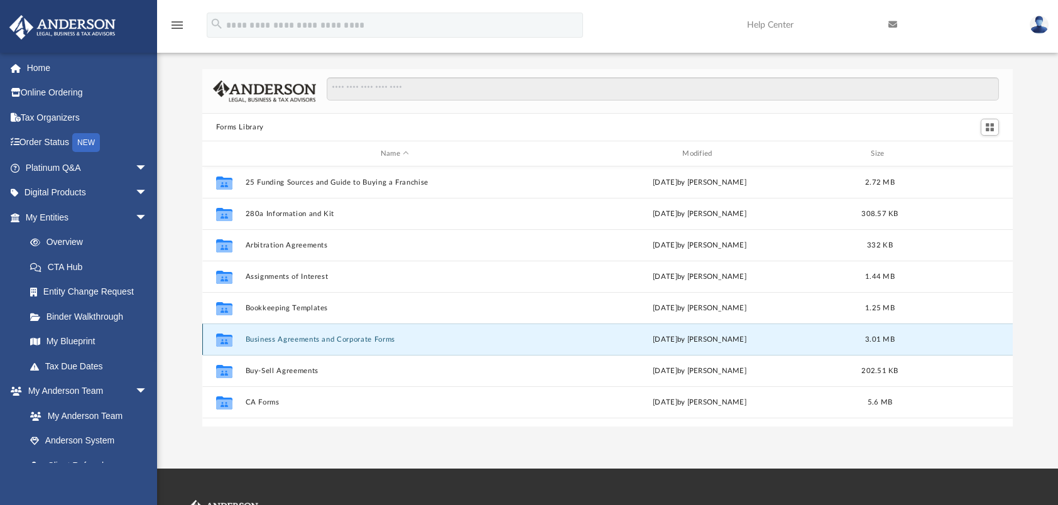
click at [302, 341] on button "Business Agreements and Corporate Forms" at bounding box center [394, 340] width 299 height 8
click at [224, 339] on icon "grid" at bounding box center [224, 341] width 16 height 10
click at [283, 337] on button "Business Agreements and Corporate Forms" at bounding box center [394, 340] width 299 height 8
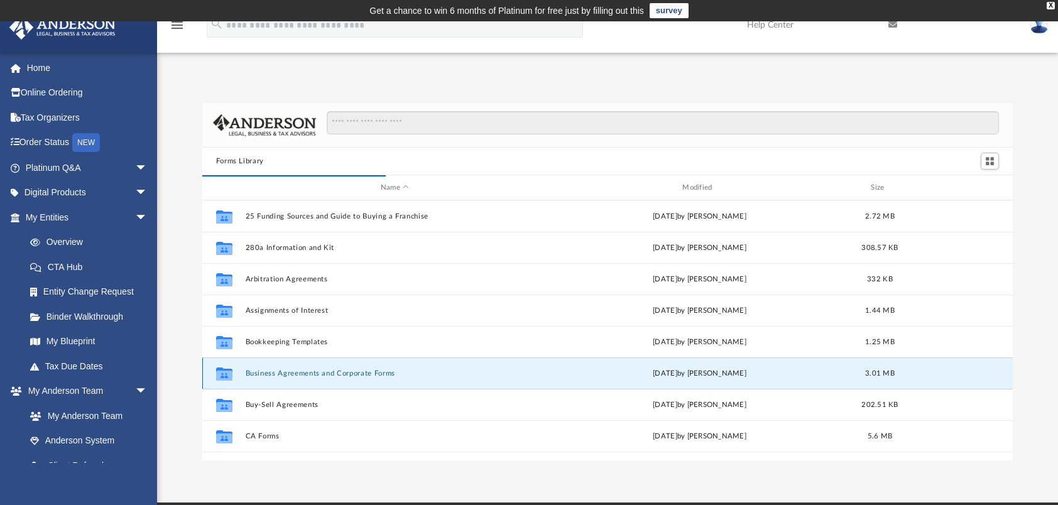
click at [370, 372] on button "Business Agreements and Corporate Forms" at bounding box center [394, 374] width 299 height 8
click at [992, 163] on span "Switch to Grid View" at bounding box center [990, 161] width 11 height 11
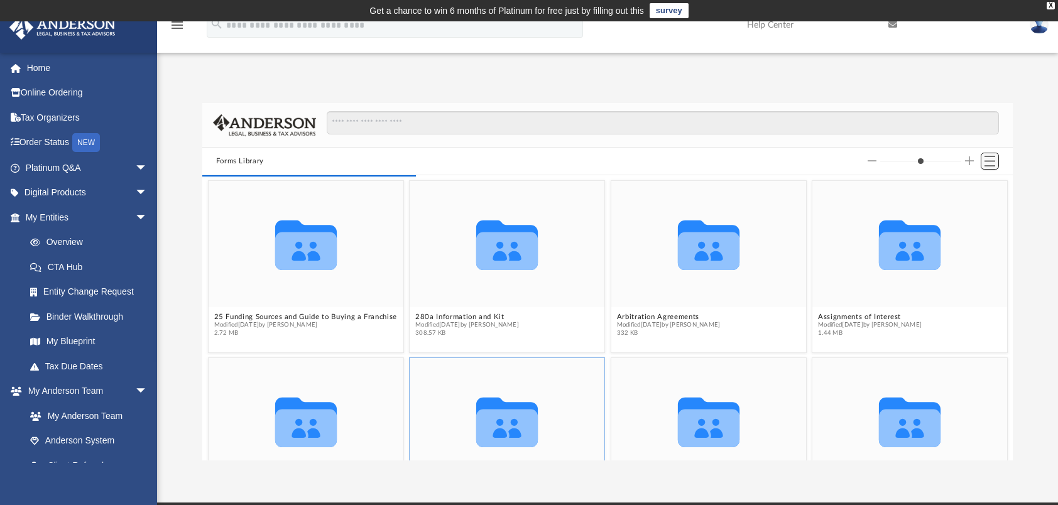
scroll to position [276, 801]
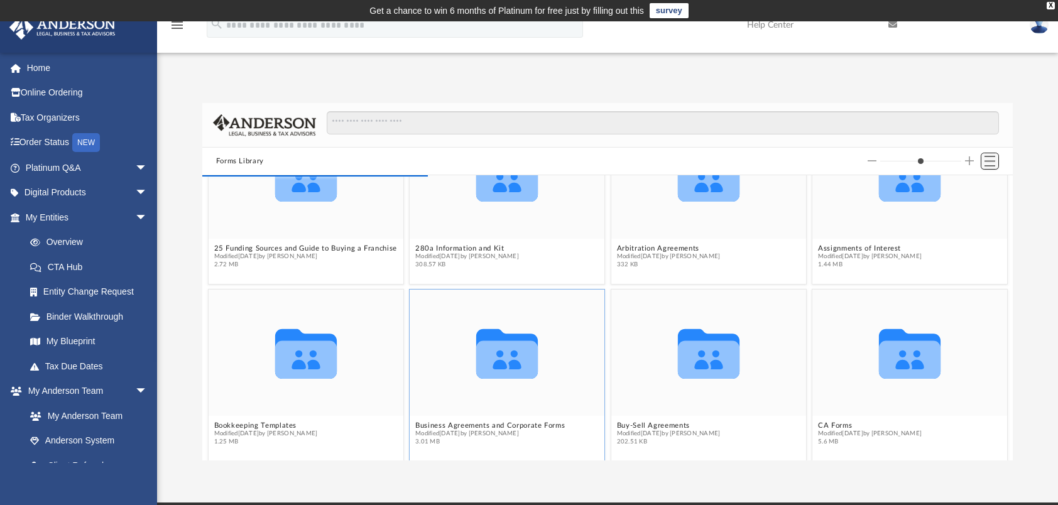
click at [992, 163] on span "Switch to List View" at bounding box center [990, 161] width 11 height 11
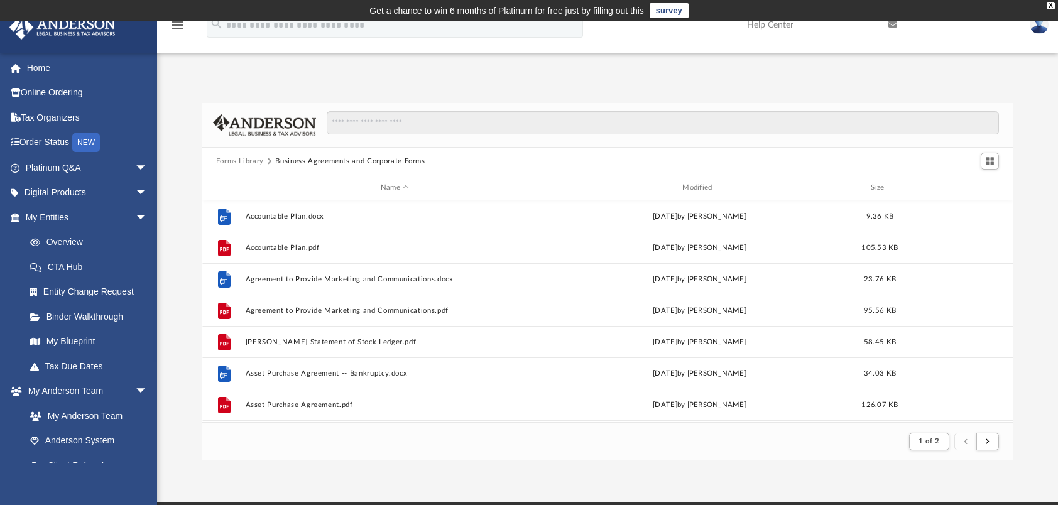
scroll to position [0, 0]
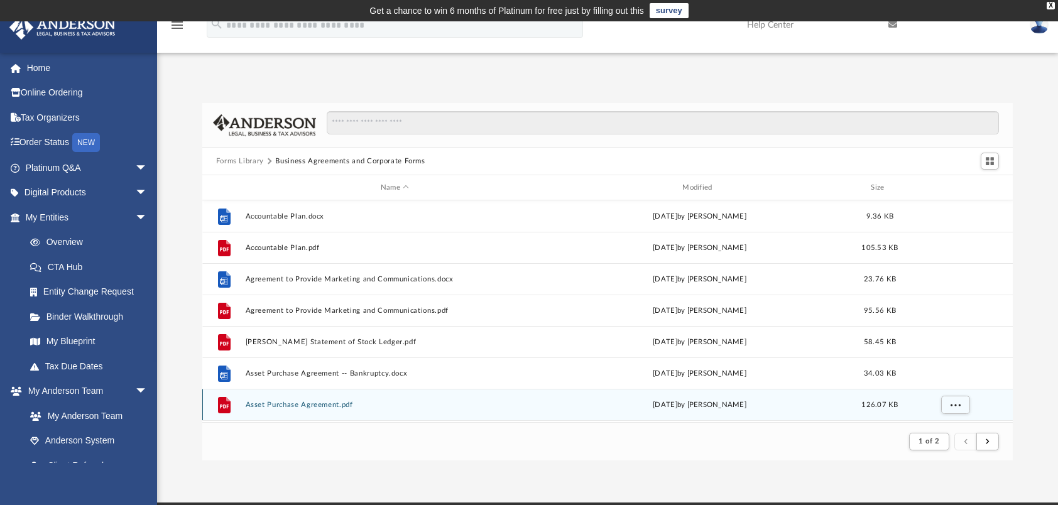
click at [310, 401] on button "Asset Purchase Agreement.pdf" at bounding box center [394, 405] width 299 height 8
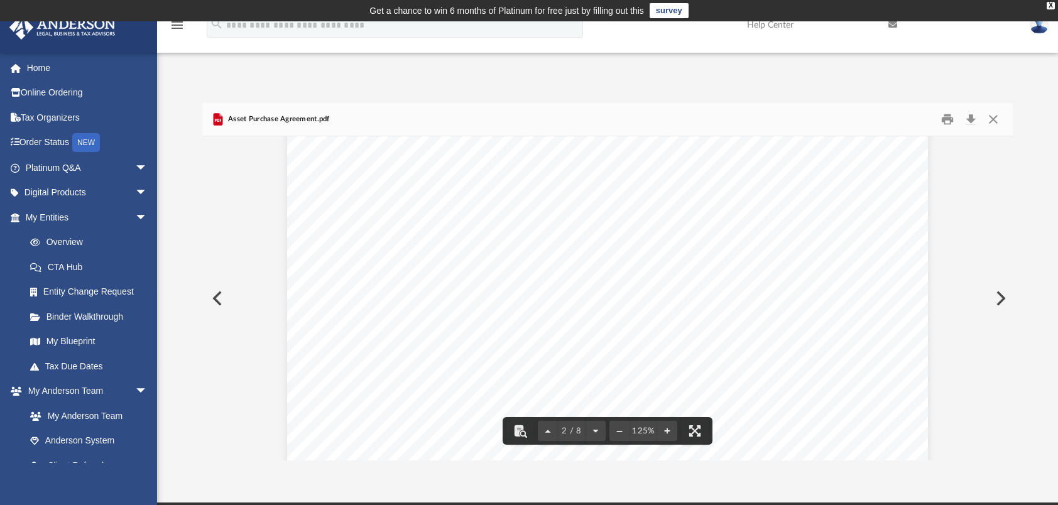
scroll to position [1131, 0]
click at [992, 121] on button "Close" at bounding box center [993, 119] width 23 height 19
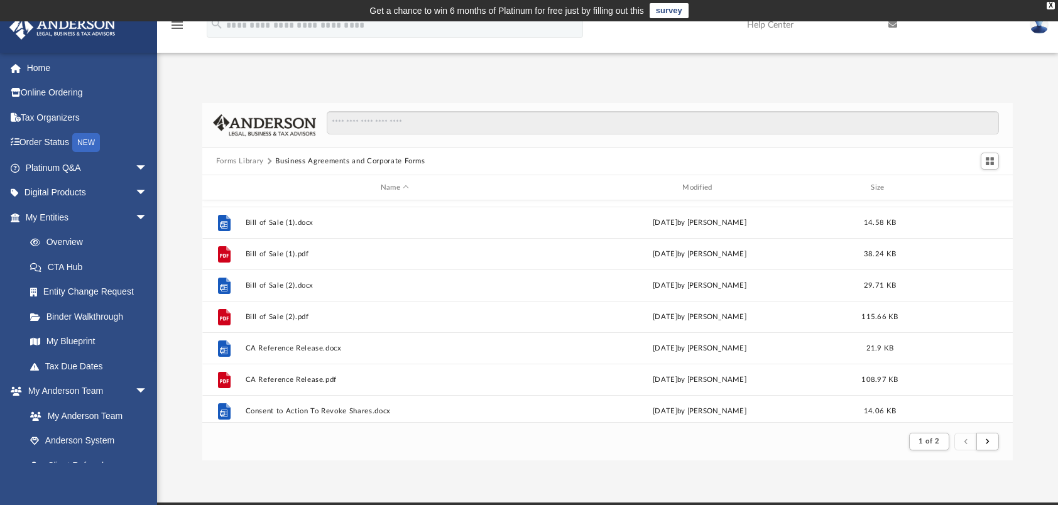
scroll to position [377, 0]
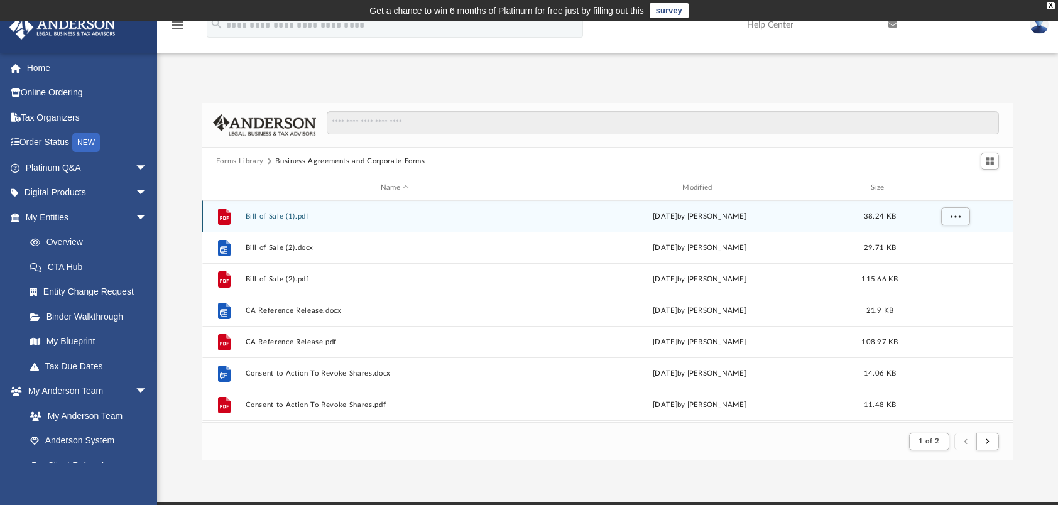
click at [263, 215] on button "Bill of Sale (1).pdf" at bounding box center [394, 216] width 299 height 8
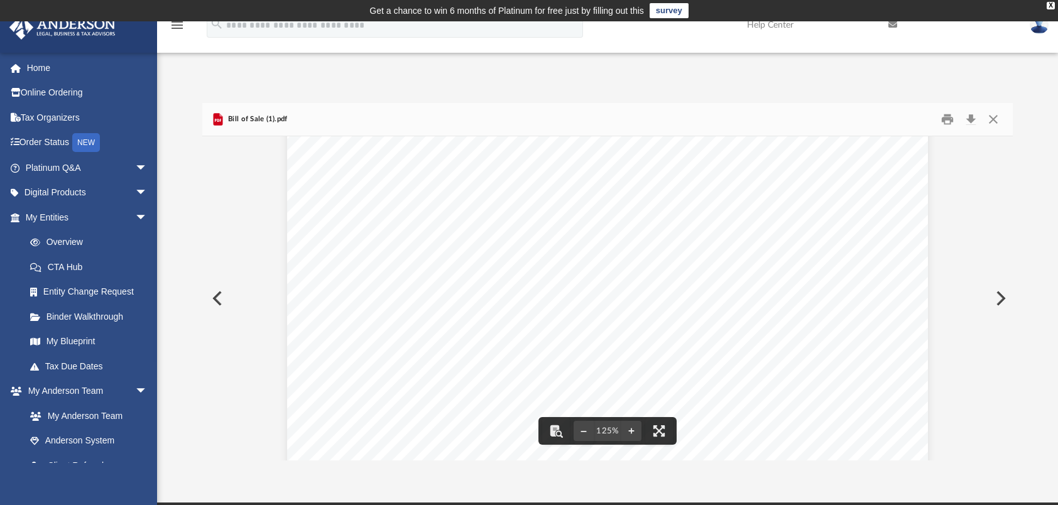
scroll to position [440, 0]
click at [996, 119] on button "Close" at bounding box center [993, 119] width 23 height 19
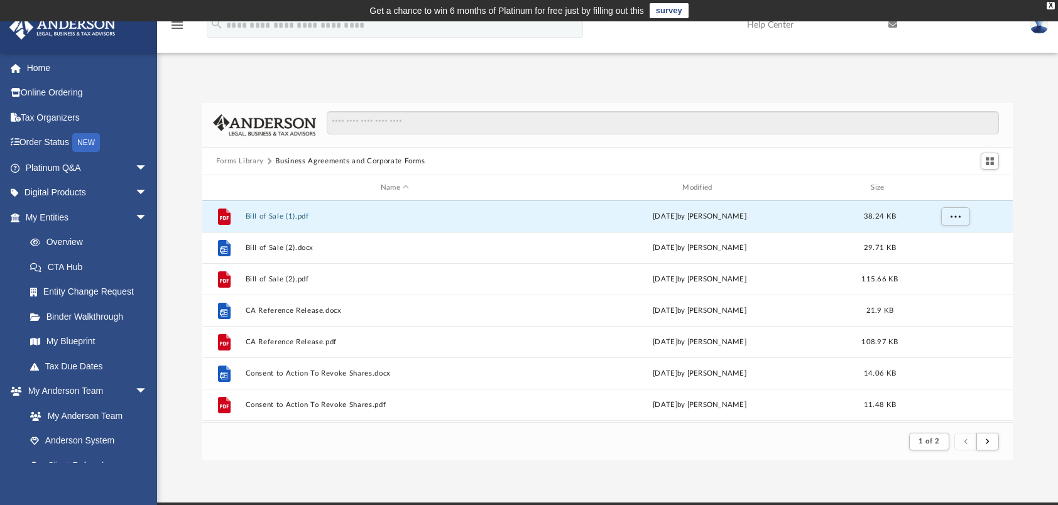
click at [242, 156] on button "Forms Library" at bounding box center [240, 161] width 48 height 11
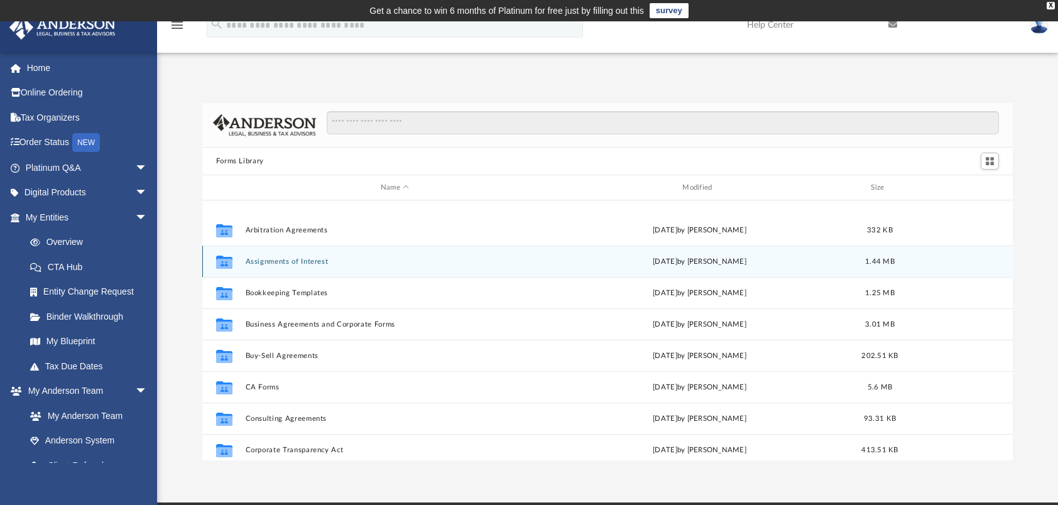
scroll to position [126, 0]
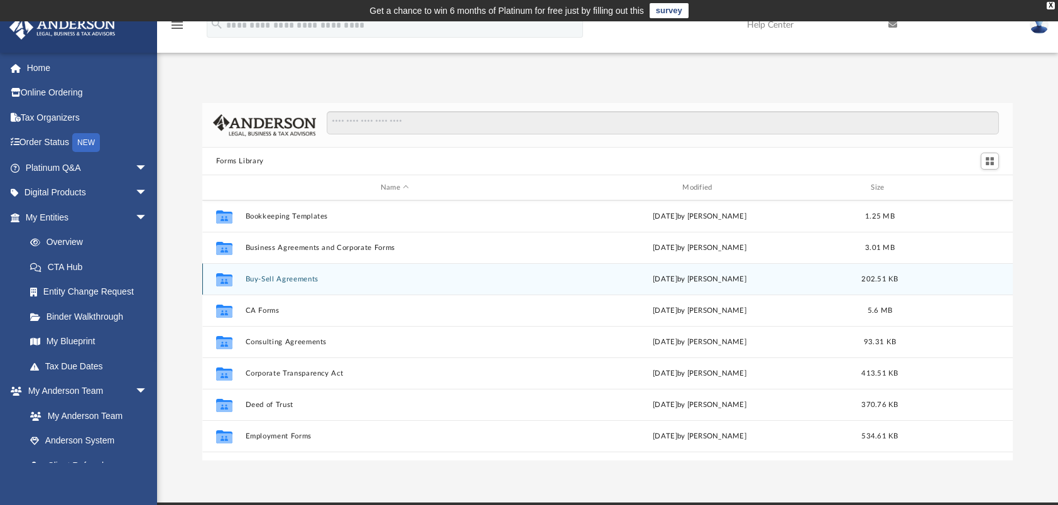
click at [288, 278] on button "Buy-Sell Agreements" at bounding box center [394, 279] width 299 height 8
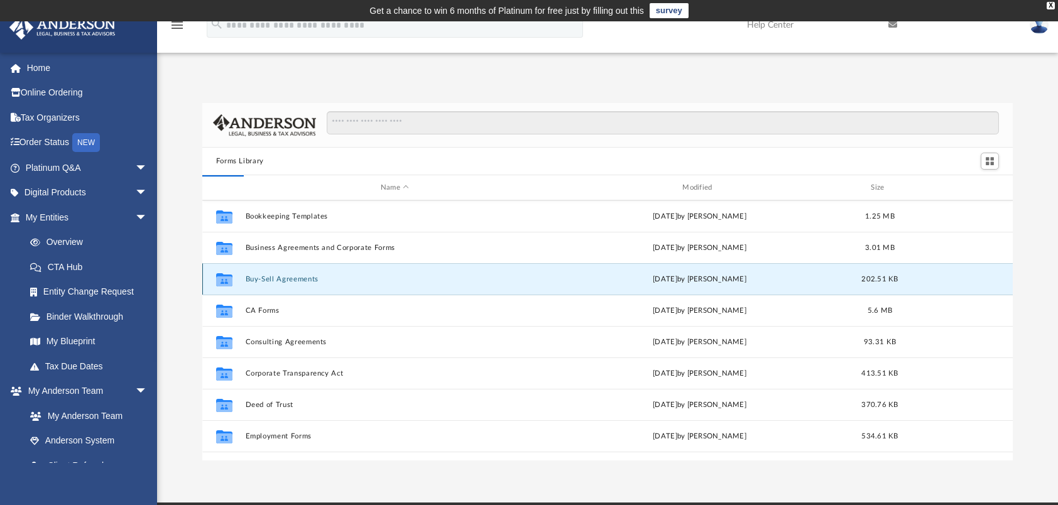
scroll to position [0, 0]
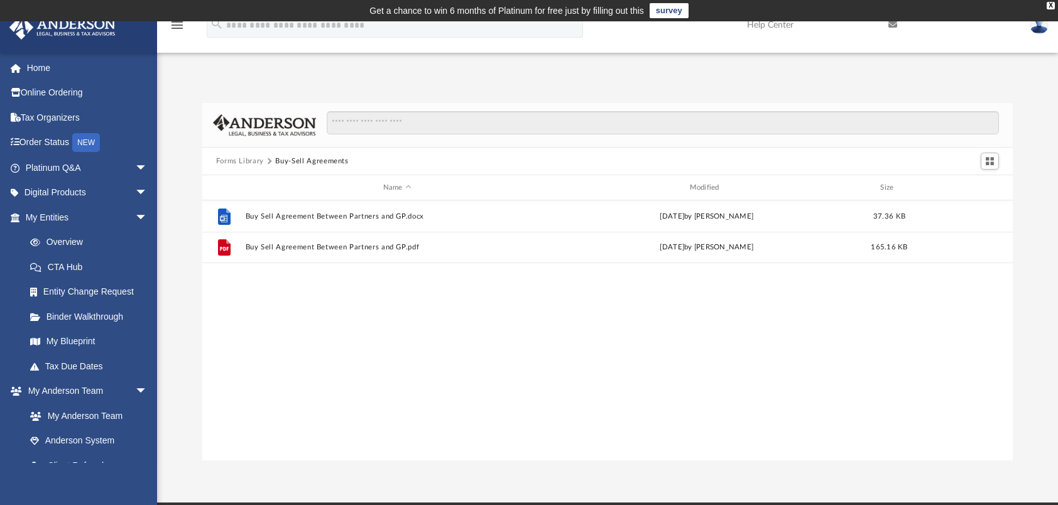
click at [255, 158] on button "Forms Library" at bounding box center [240, 161] width 48 height 11
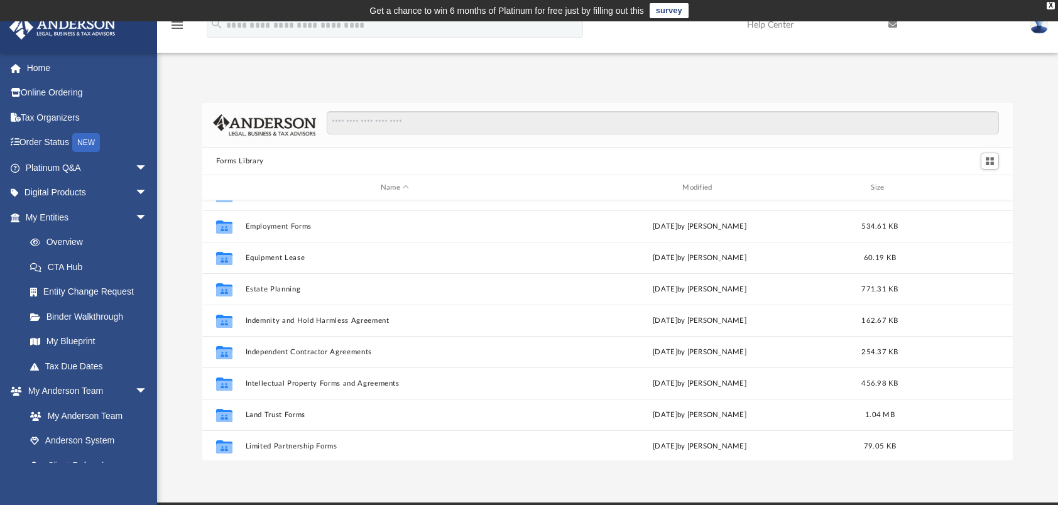
scroll to position [377, 0]
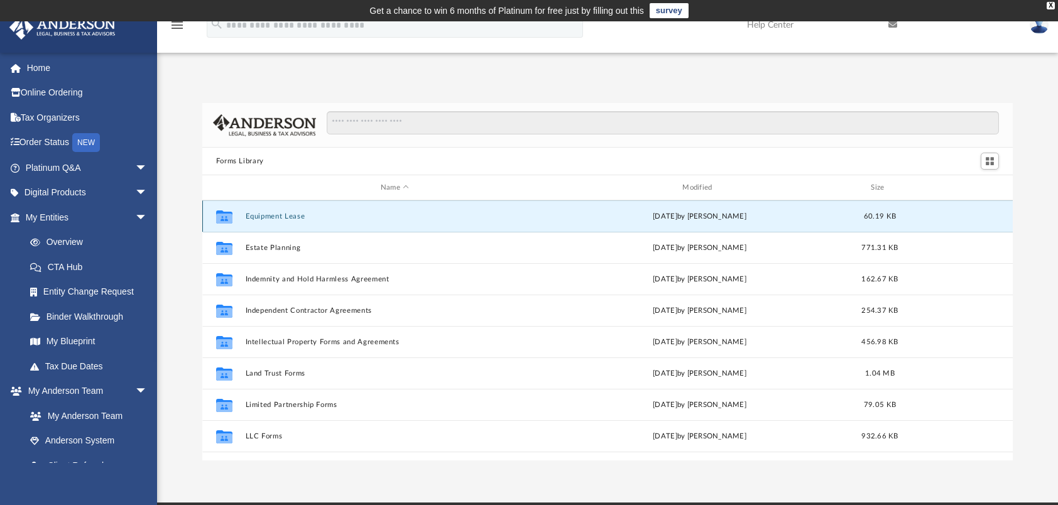
click at [291, 216] on button "Equipment Lease" at bounding box center [394, 216] width 299 height 8
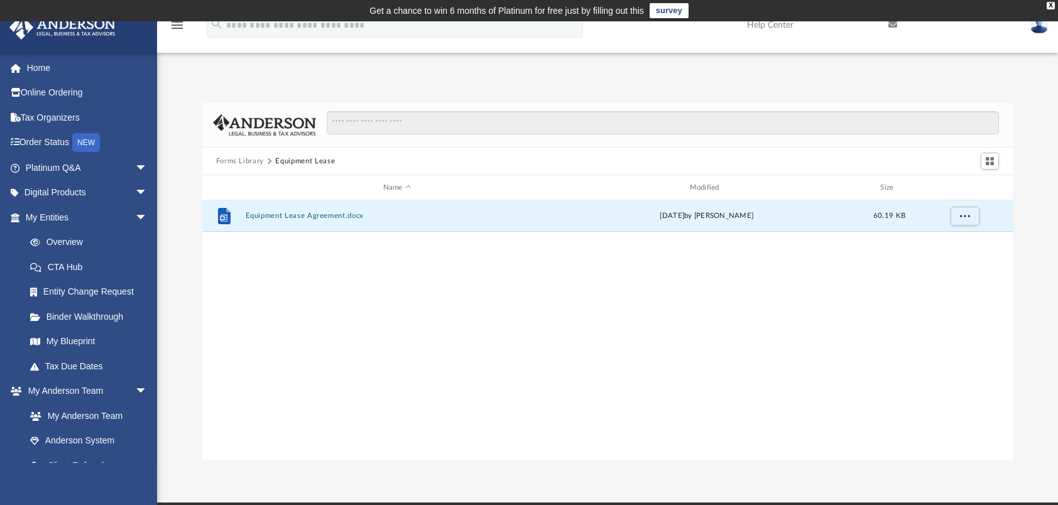
click at [291, 216] on button "Equipment Lease Agreement.docx" at bounding box center [397, 216] width 304 height 8
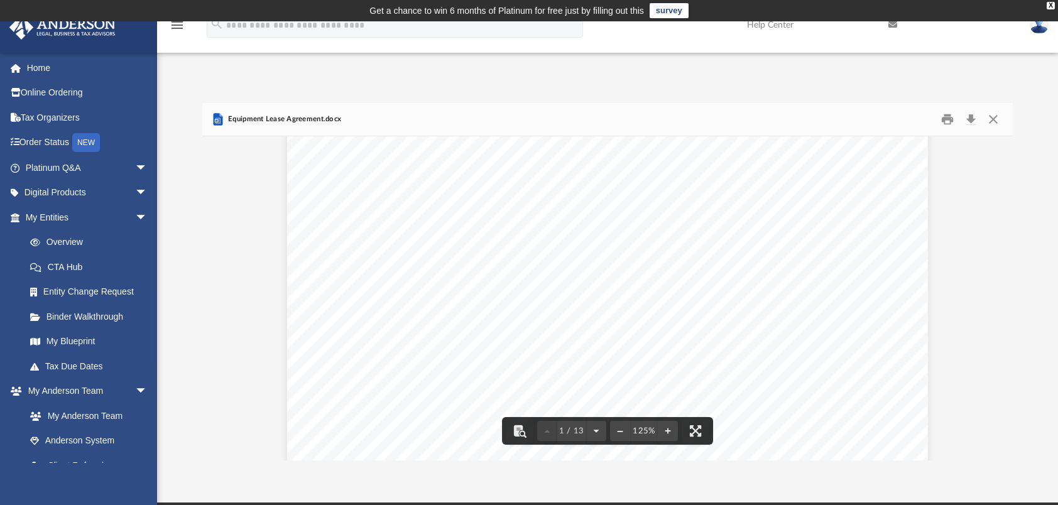
scroll to position [440, 0]
